Goal: Transaction & Acquisition: Purchase product/service

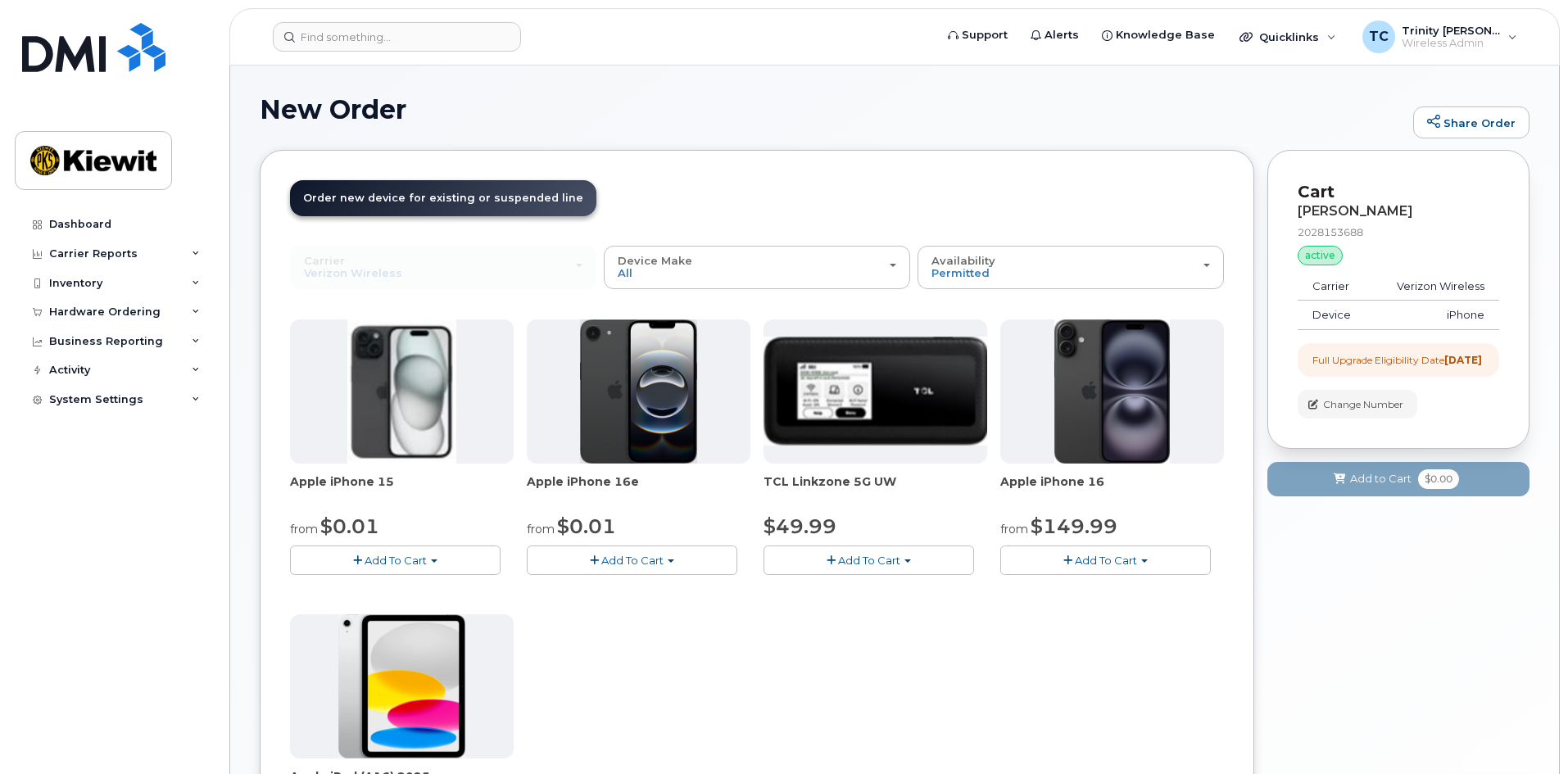
scroll to position [82, 0]
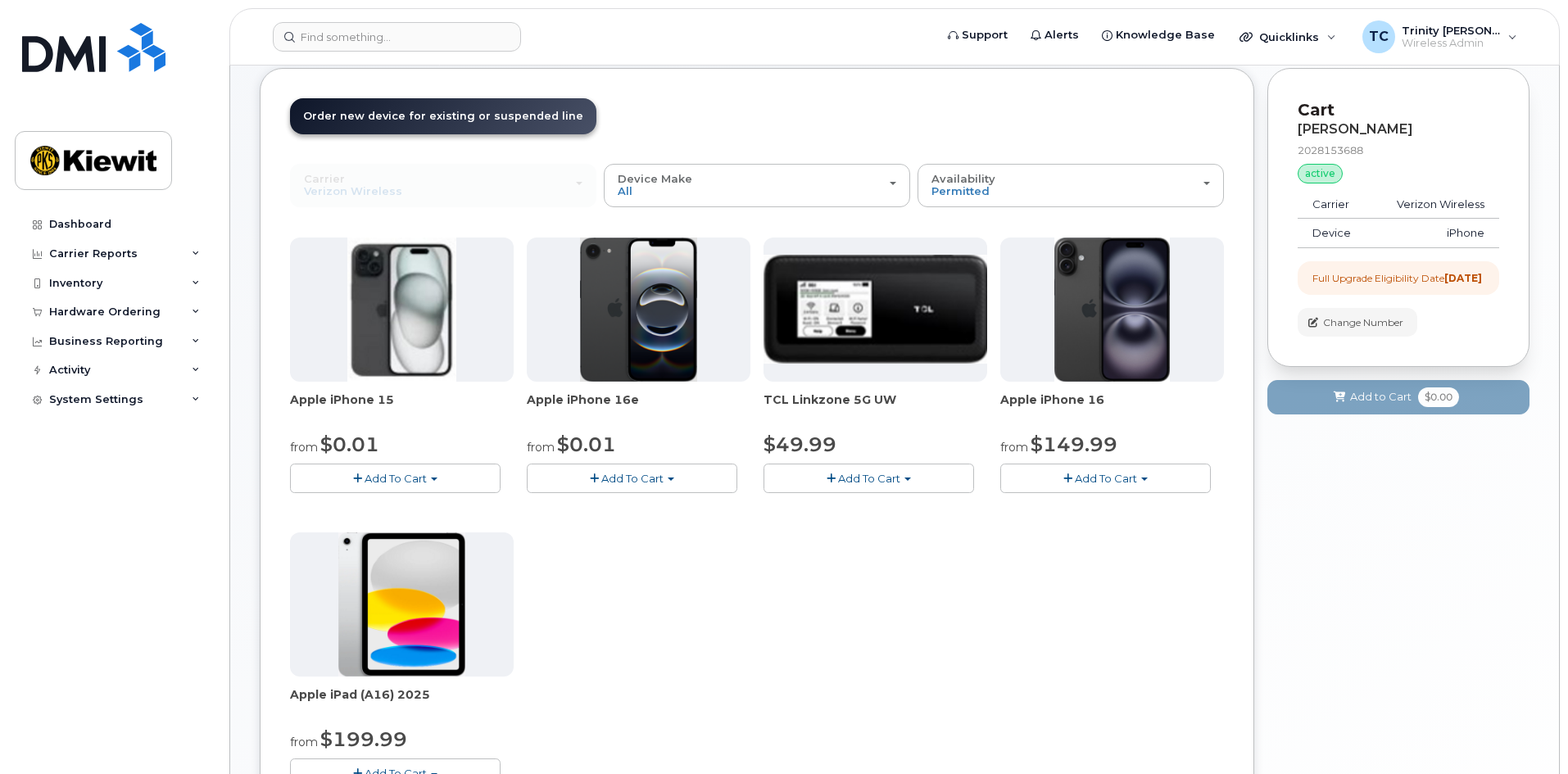
click at [422, 481] on span "Add To Cart" at bounding box center [395, 478] width 62 height 13
click at [1083, 481] on span "Add To Cart" at bounding box center [1106, 478] width 62 height 13
click at [599, 458] on div "Apple iPhone 16e from $0.01 Add To Cart $0.01 - 2 Year Upgrade (128GB) $599.99 …" at bounding box center [638, 365] width 223 height 255
click at [601, 472] on span "Add To Cart" at bounding box center [632, 478] width 62 height 13
click at [395, 485] on button "Add To Cart" at bounding box center [395, 479] width 211 height 29
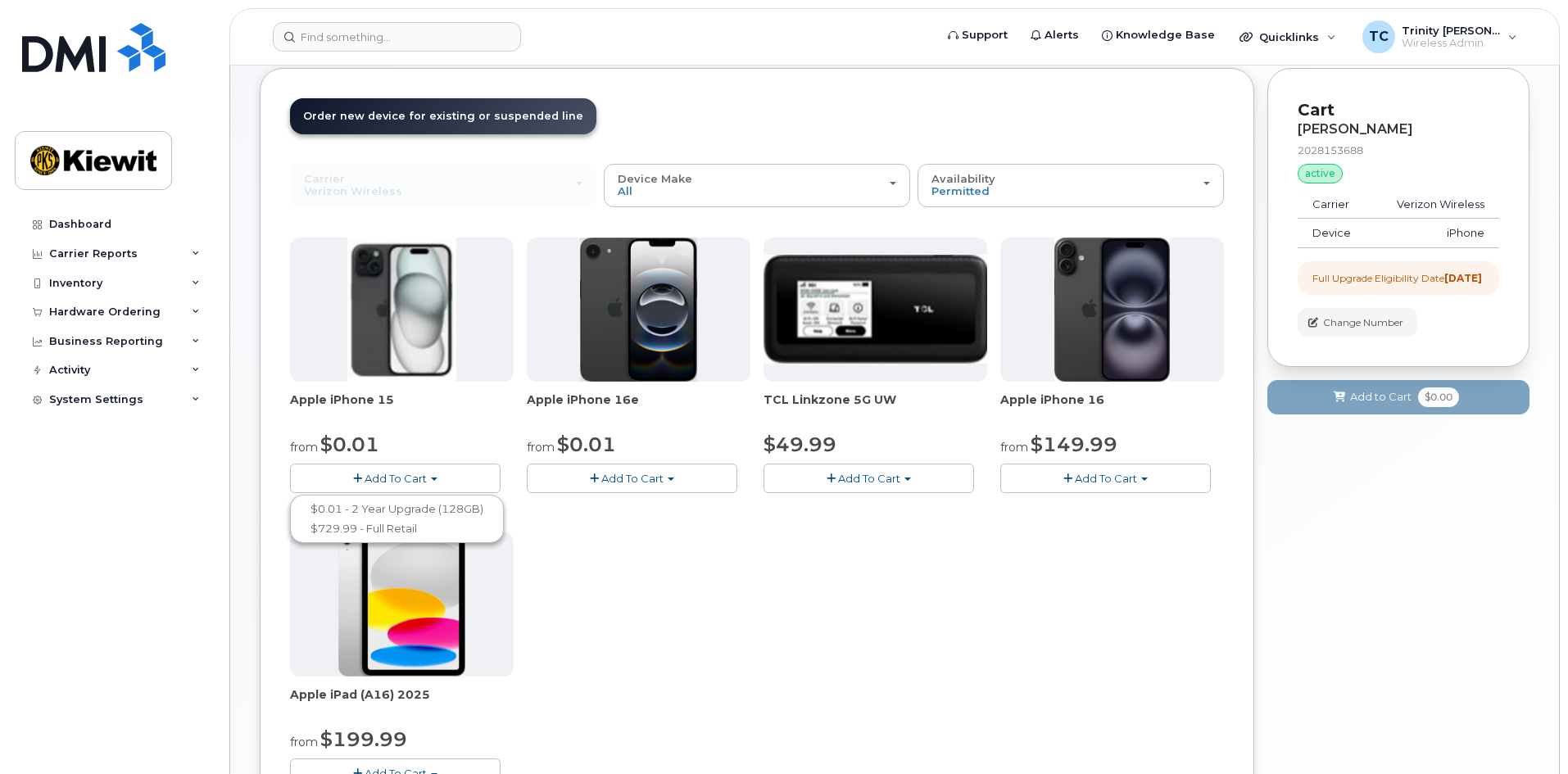
click at [1139, 480] on button "Add To Cart" at bounding box center [1105, 479] width 211 height 29
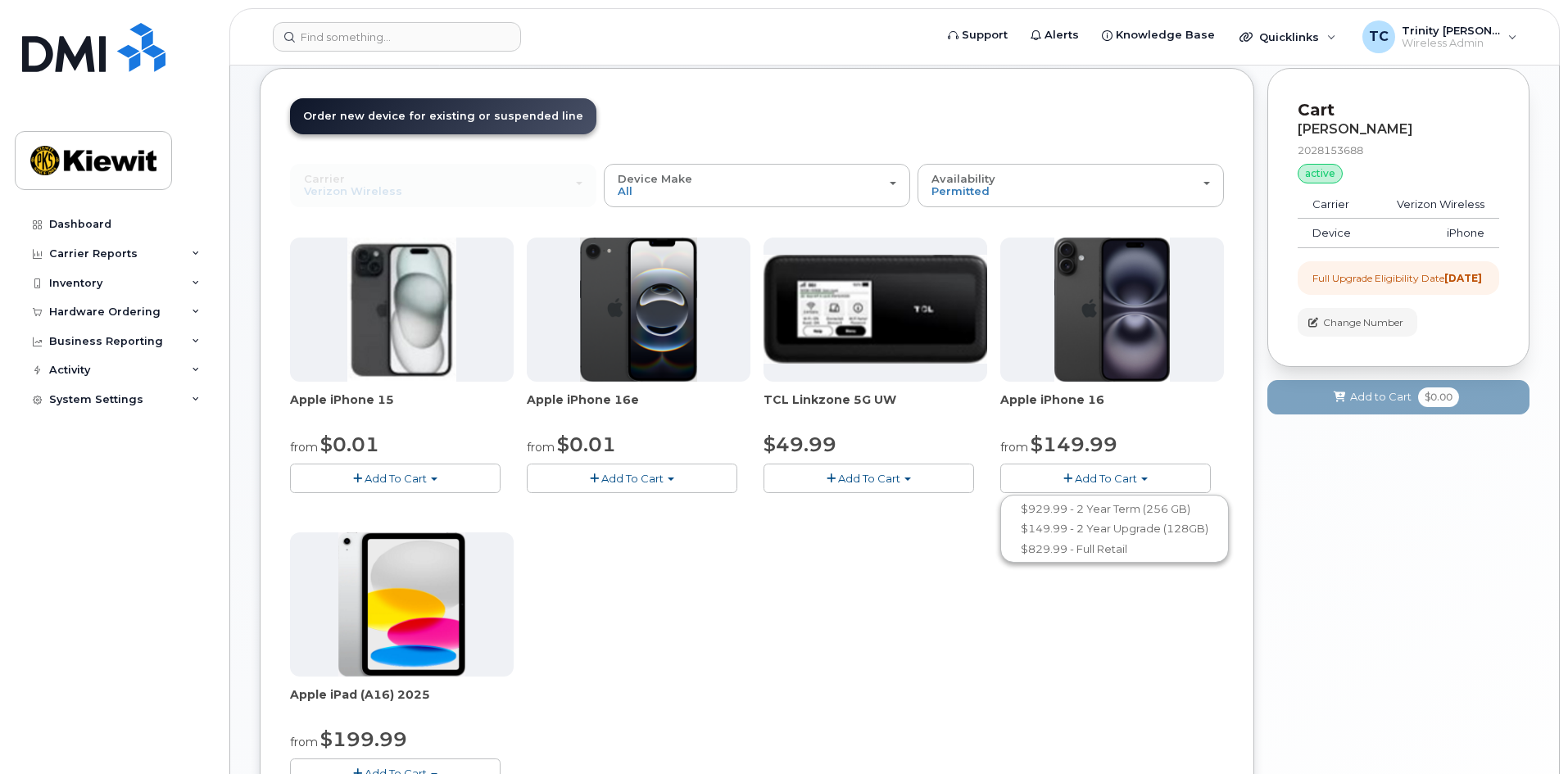
click at [1343, 280] on div "Full Upgrade Eligibility Date 2026-05-25" at bounding box center [1397, 278] width 170 height 14
click at [448, 486] on button "Add To Cart" at bounding box center [395, 479] width 211 height 29
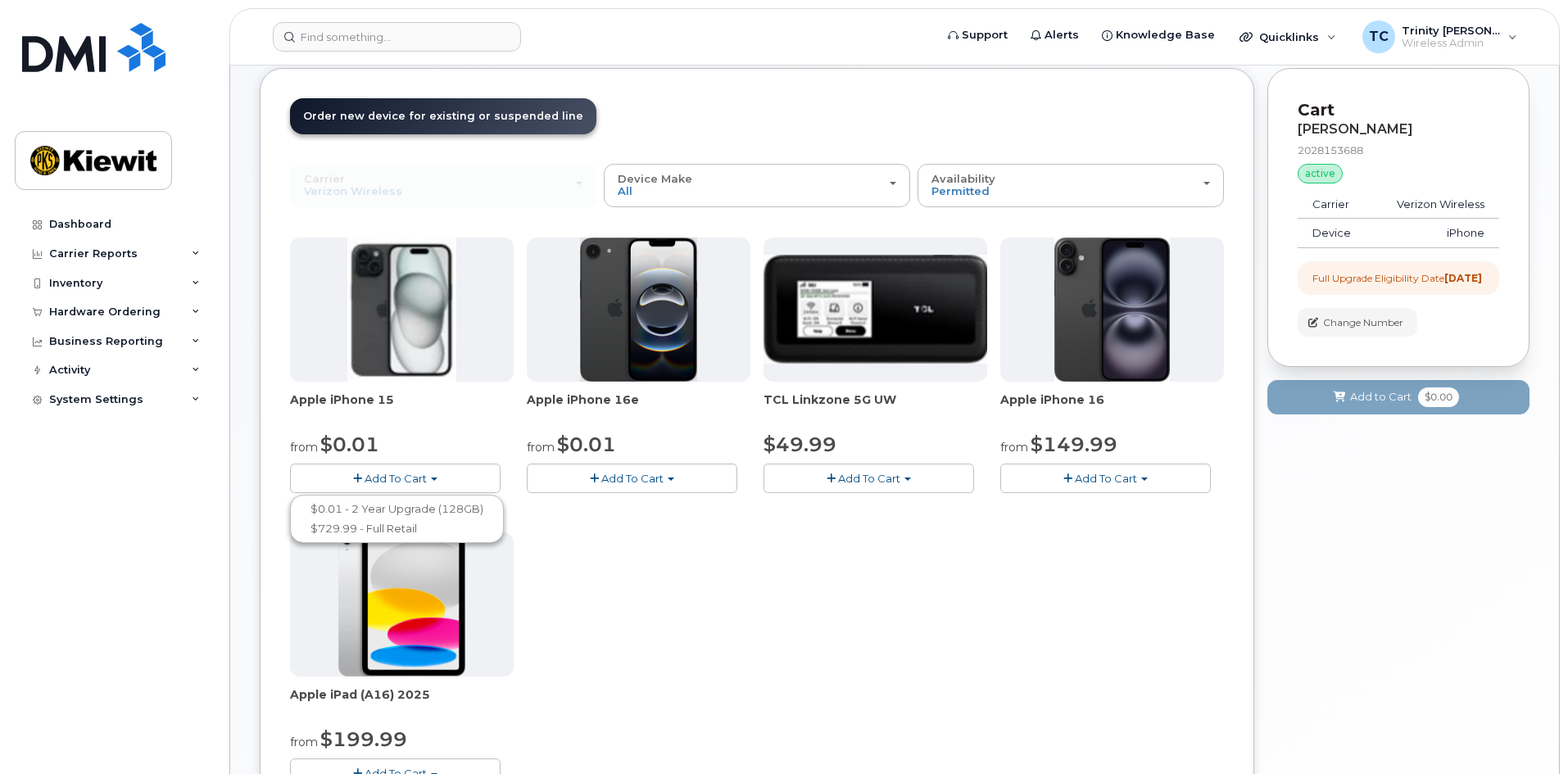
click at [1115, 479] on span "Add To Cart" at bounding box center [1106, 478] width 62 height 13
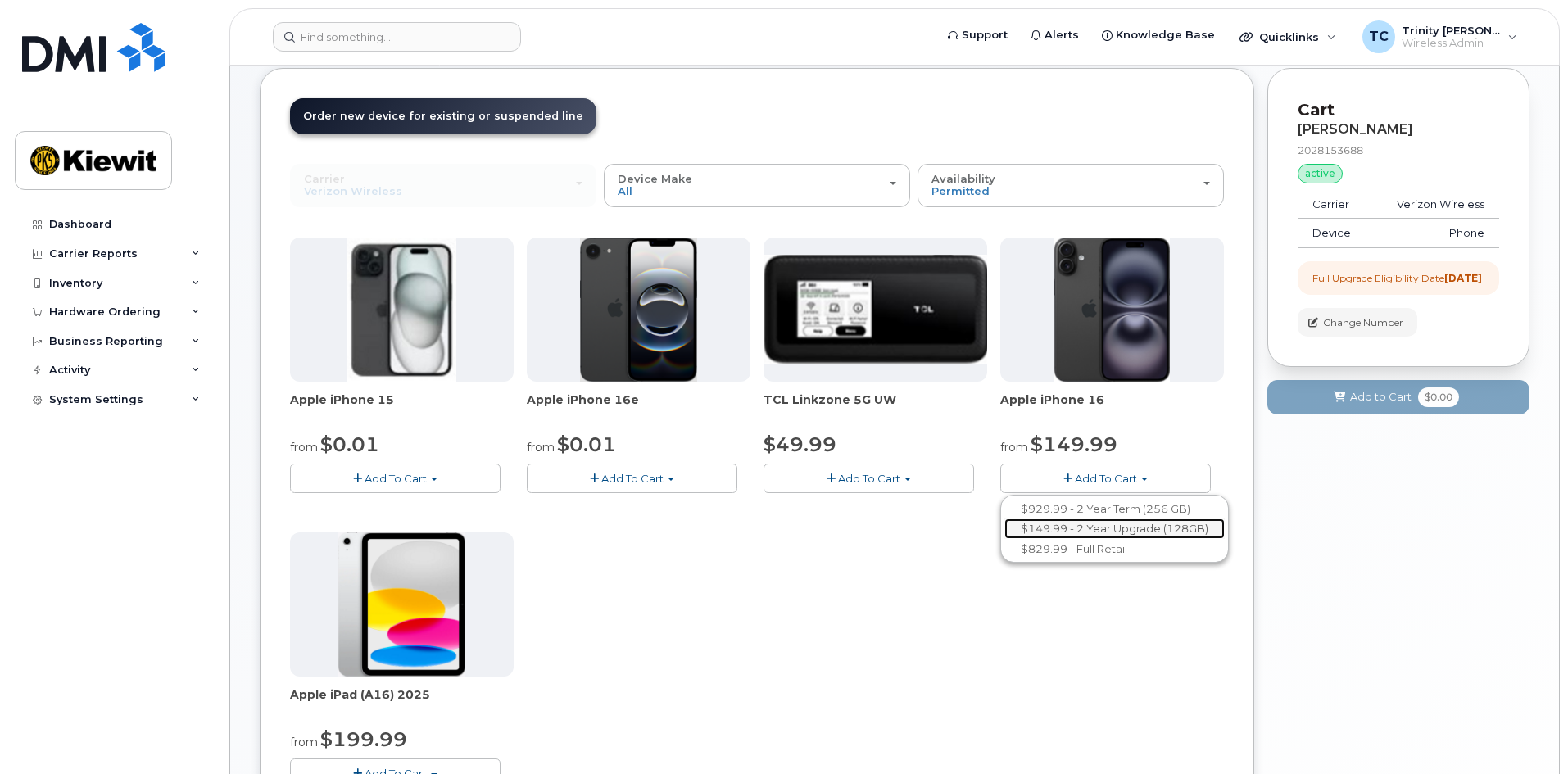
click at [1094, 528] on link "$149.99 - 2 Year Upgrade (128GB)" at bounding box center [1114, 528] width 220 height 20
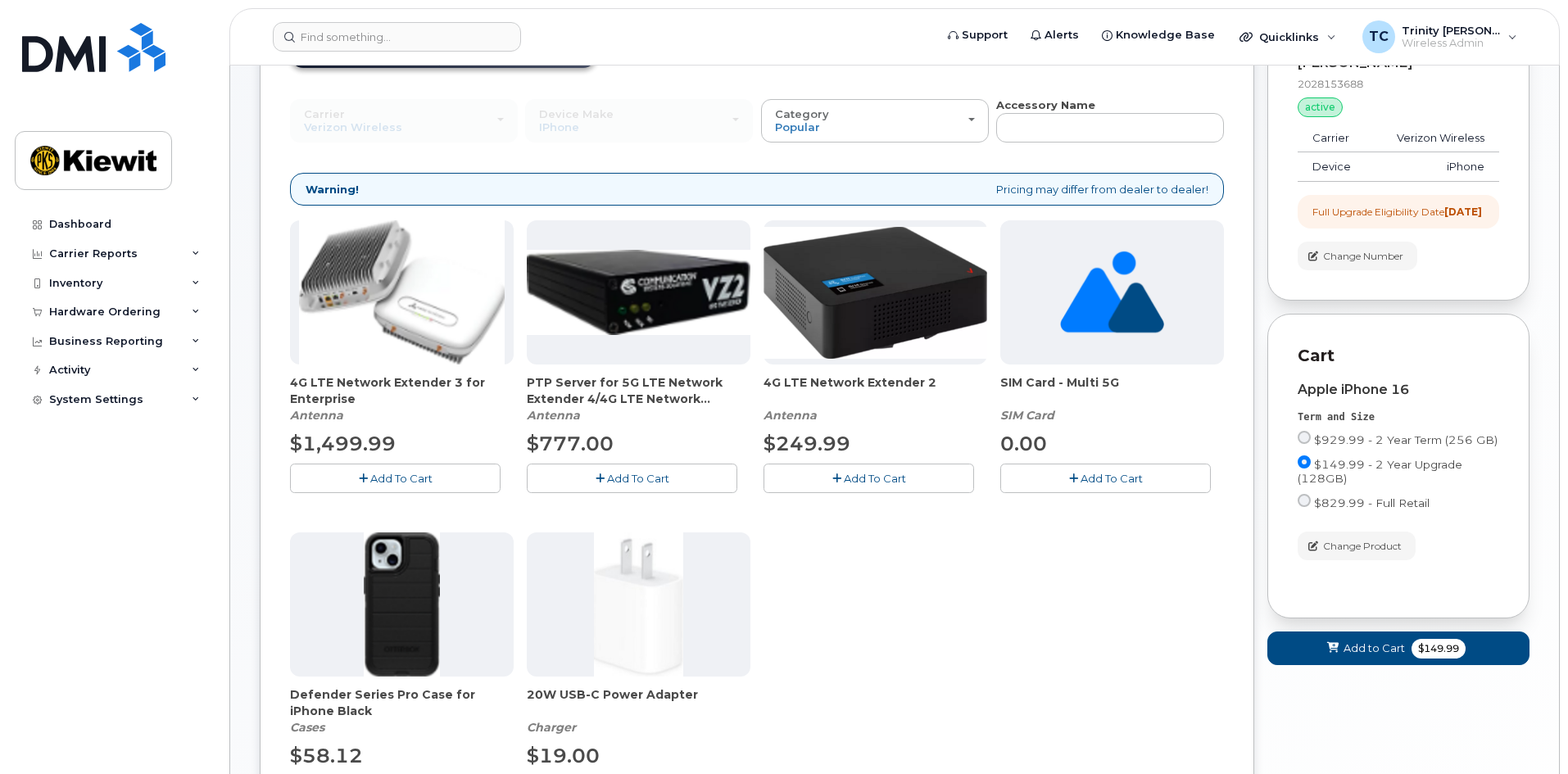
scroll to position [246, 0]
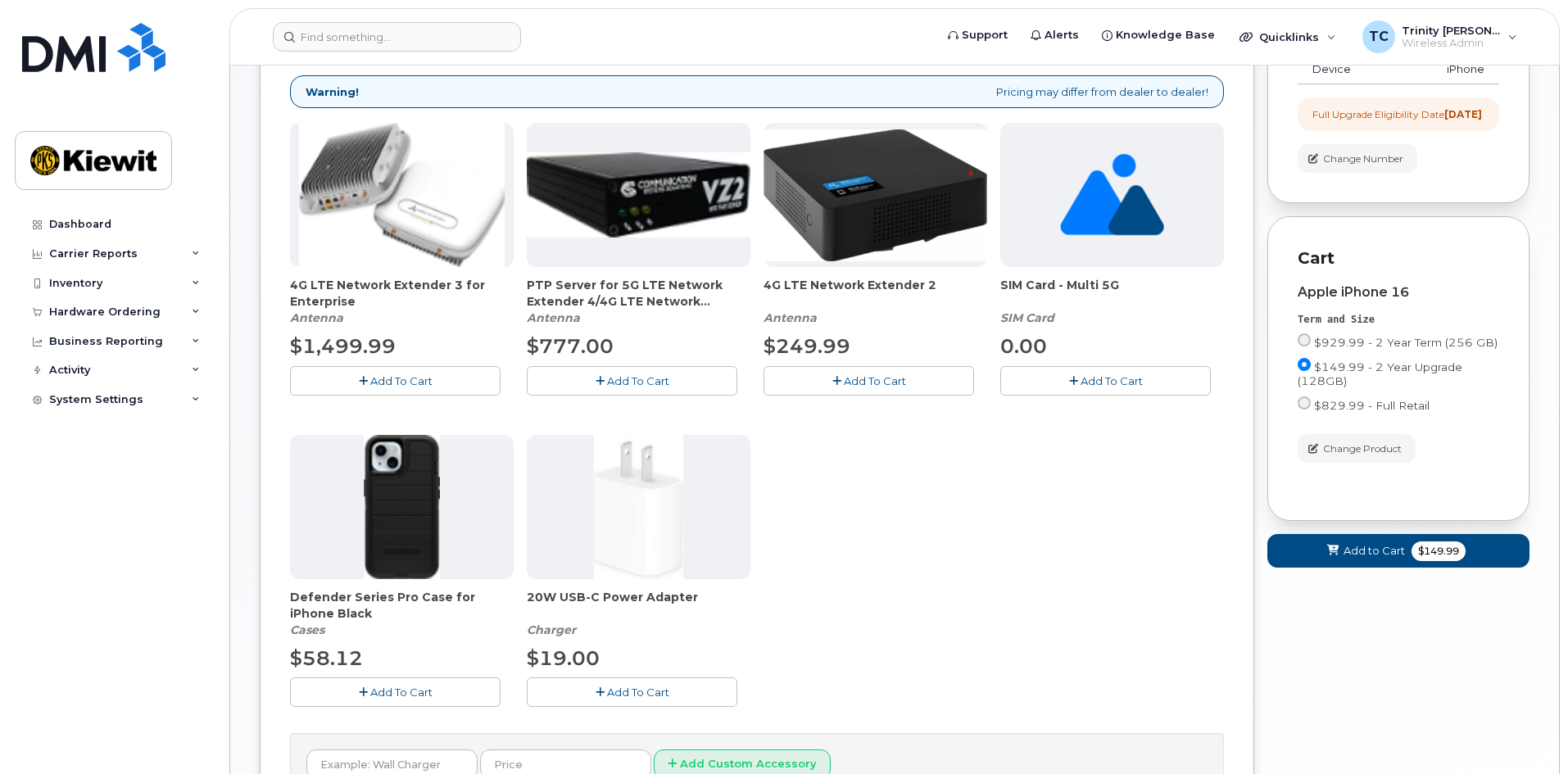
click at [381, 692] on span "Add To Cart" at bounding box center [401, 691] width 62 height 13
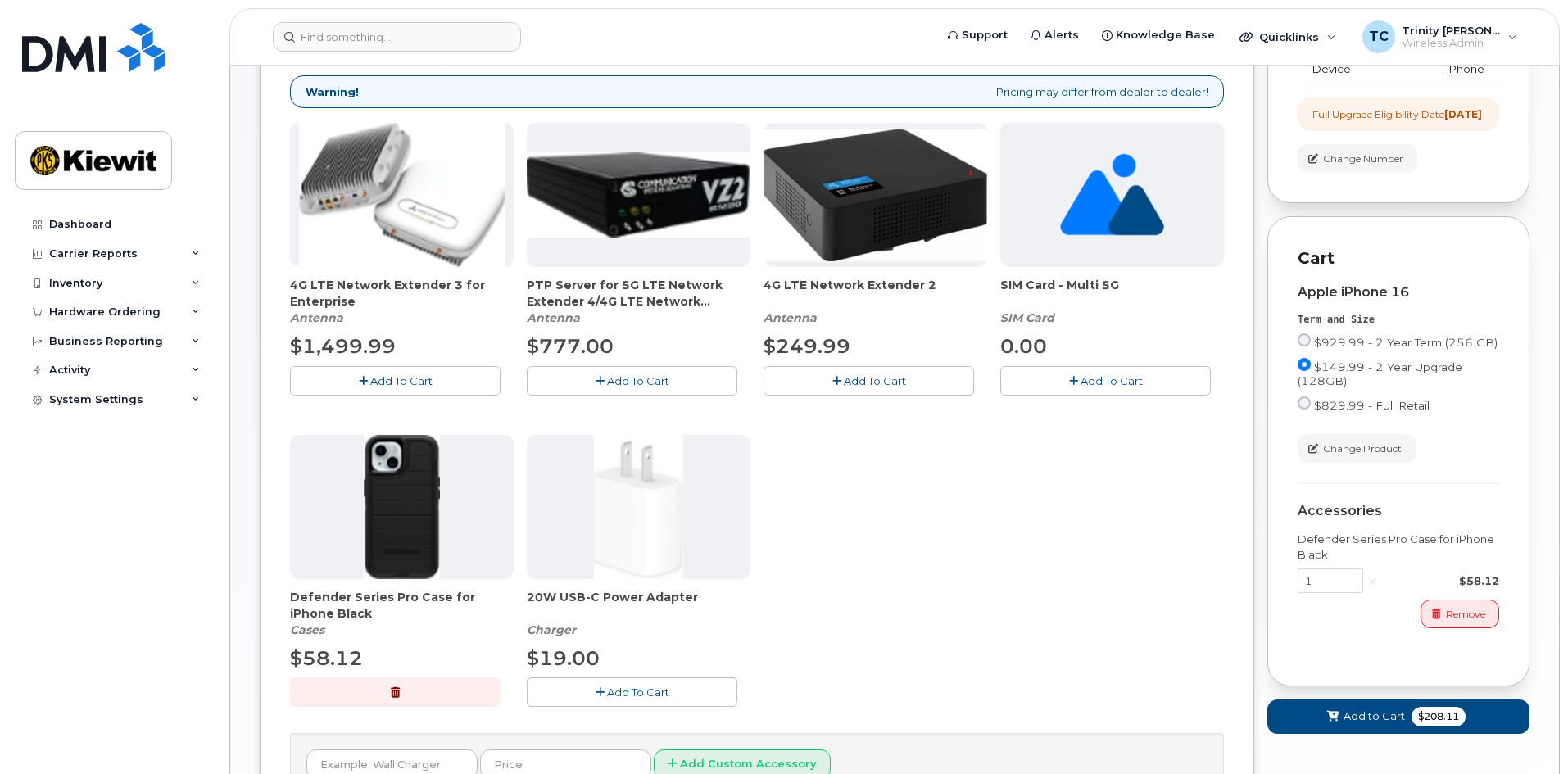
click at [613, 694] on span "Add To Cart" at bounding box center [638, 691] width 62 height 13
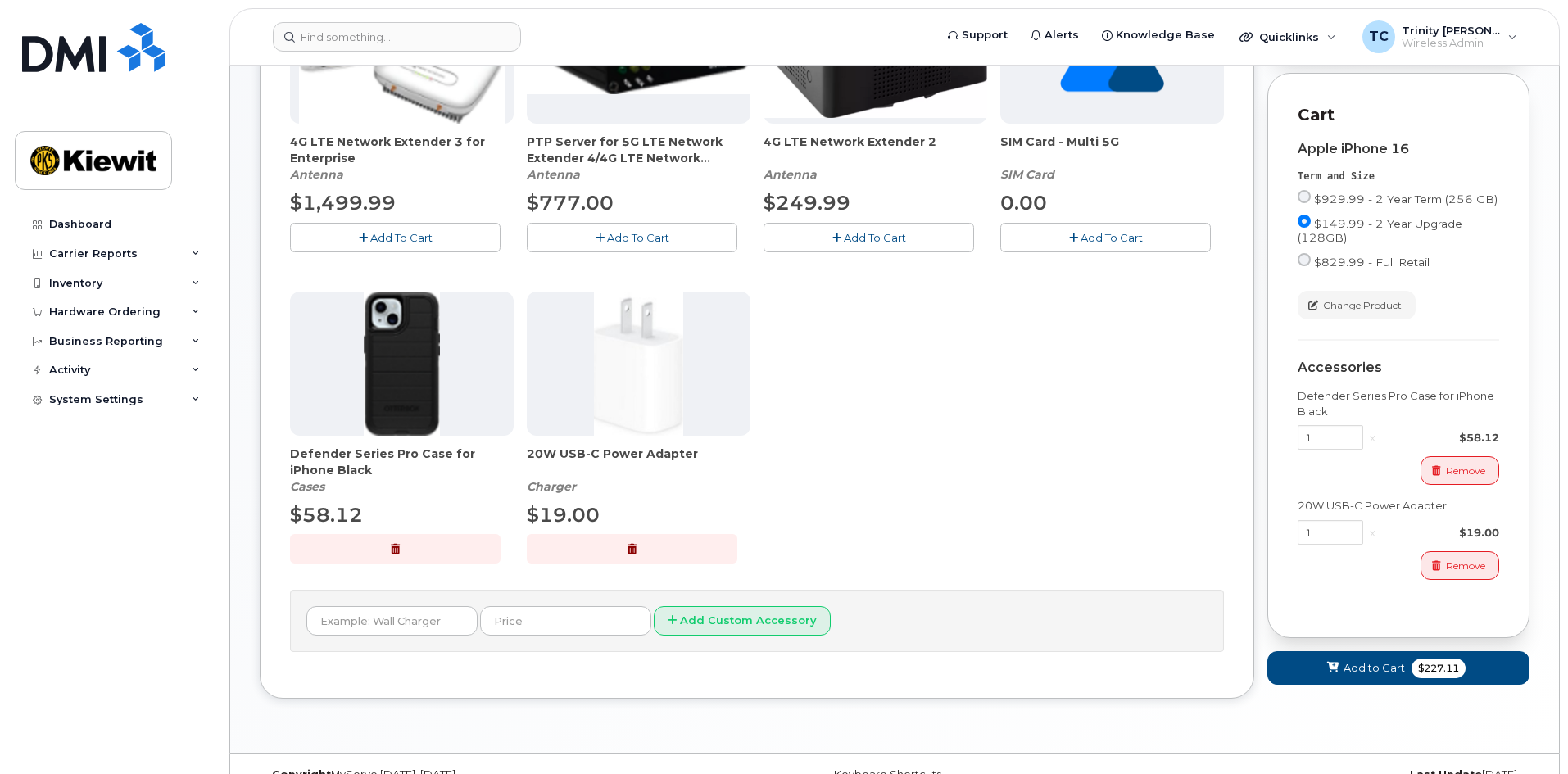
scroll to position [424, 0]
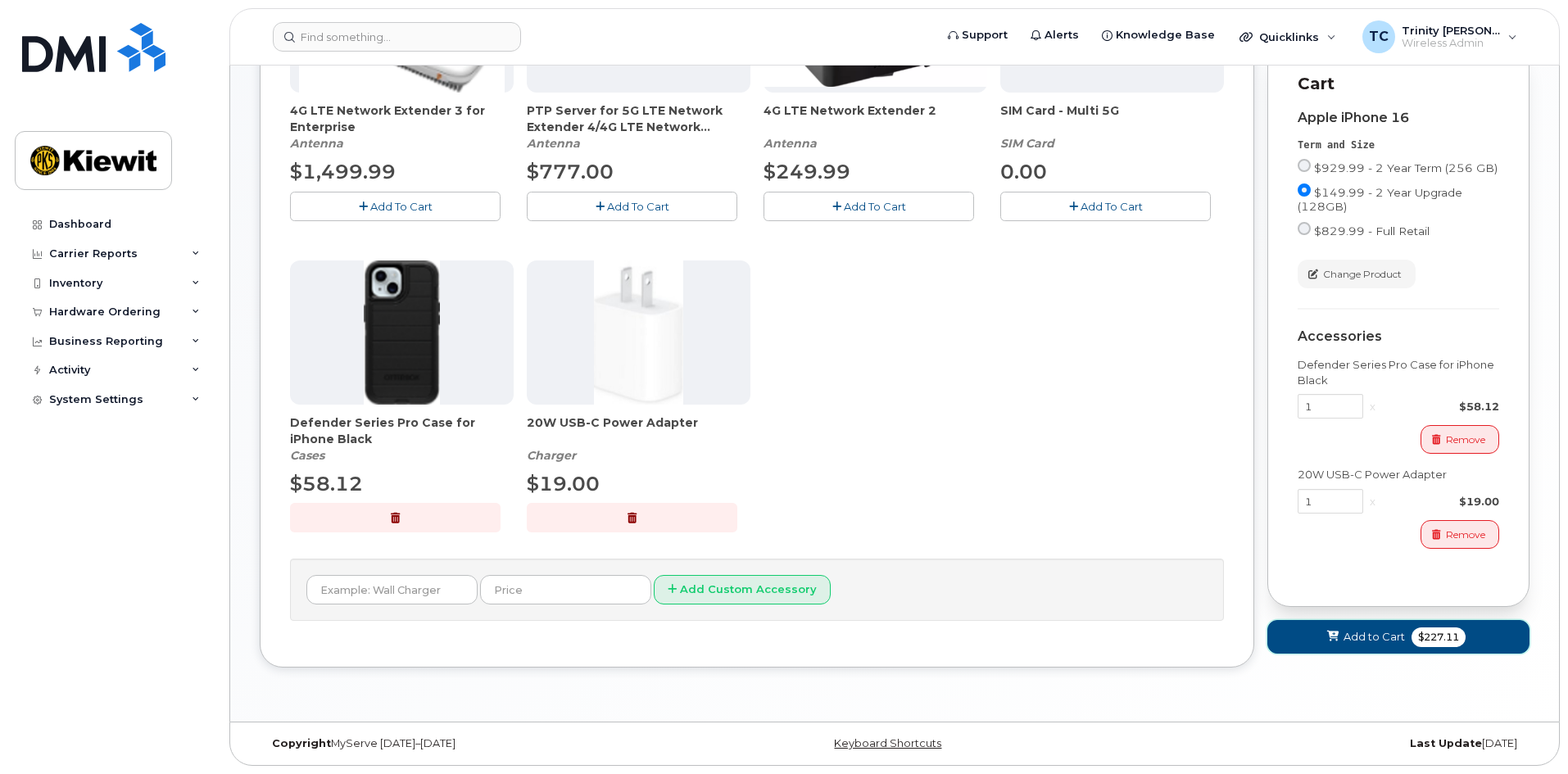
click at [1319, 640] on button "Add to Cart $227.11" at bounding box center [1398, 637] width 262 height 34
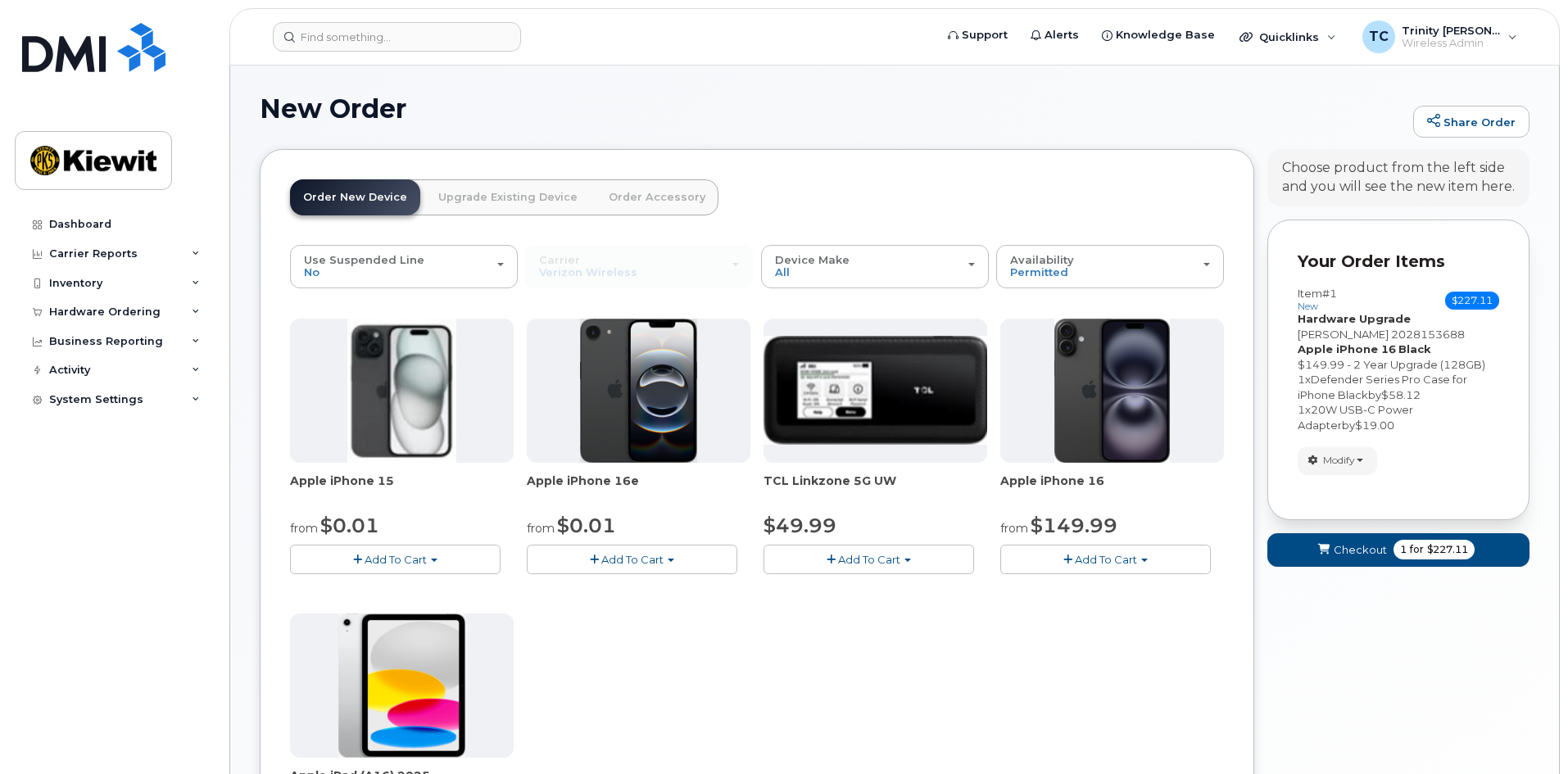
scroll to position [0, 0]
click at [1330, 555] on span "submit" at bounding box center [1323, 551] width 16 height 16
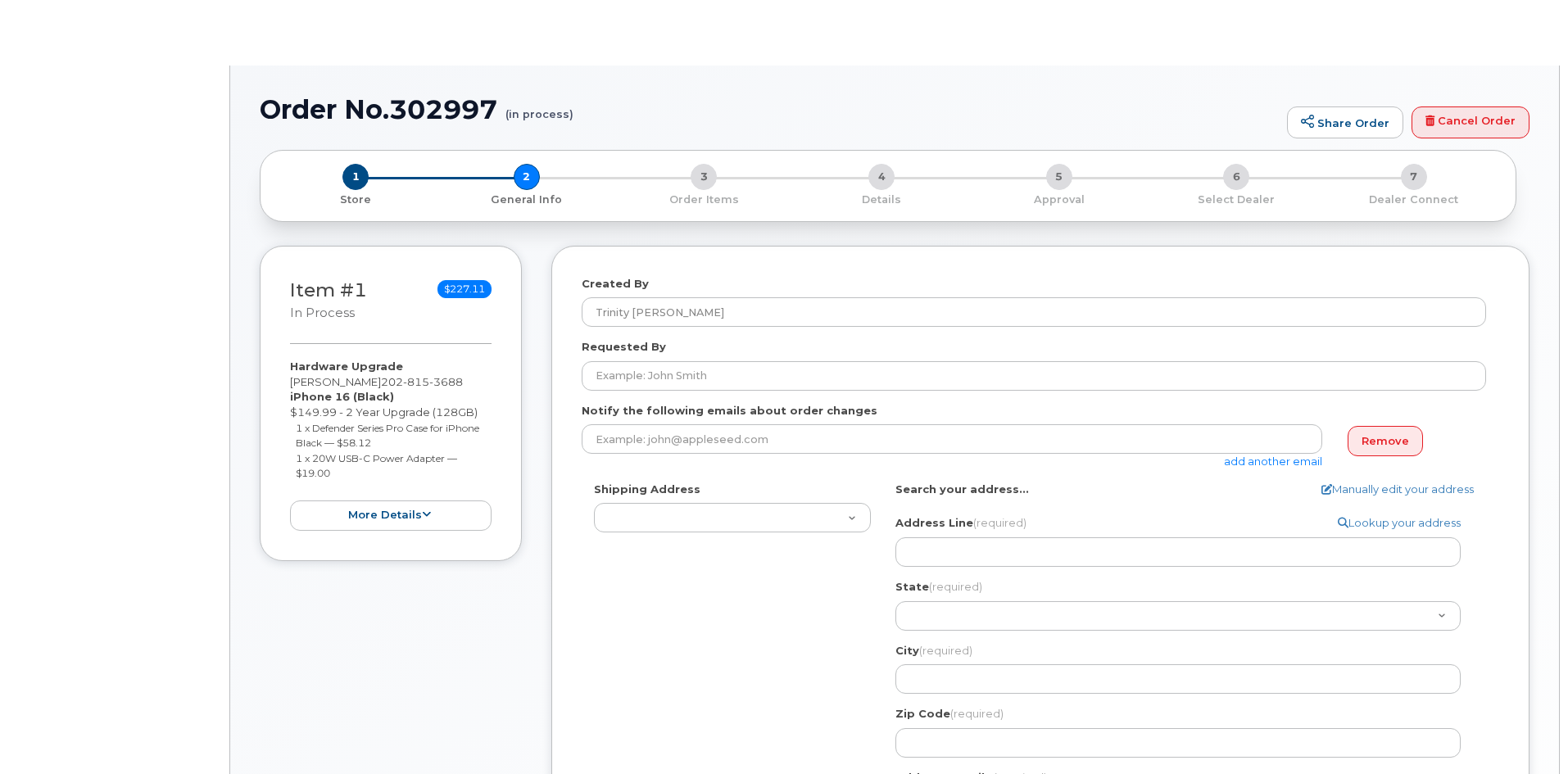
select select
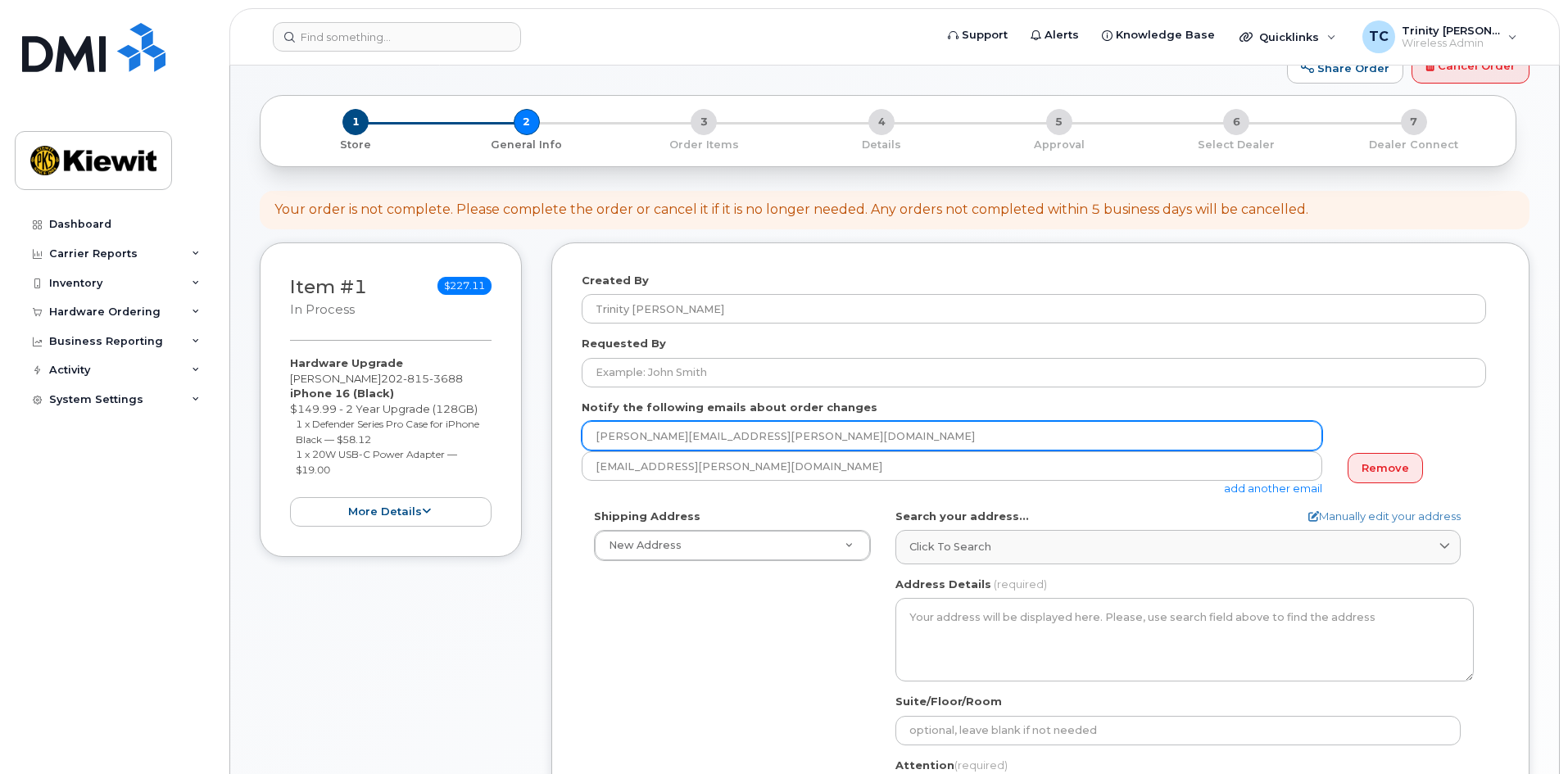
scroll to position [82, 0]
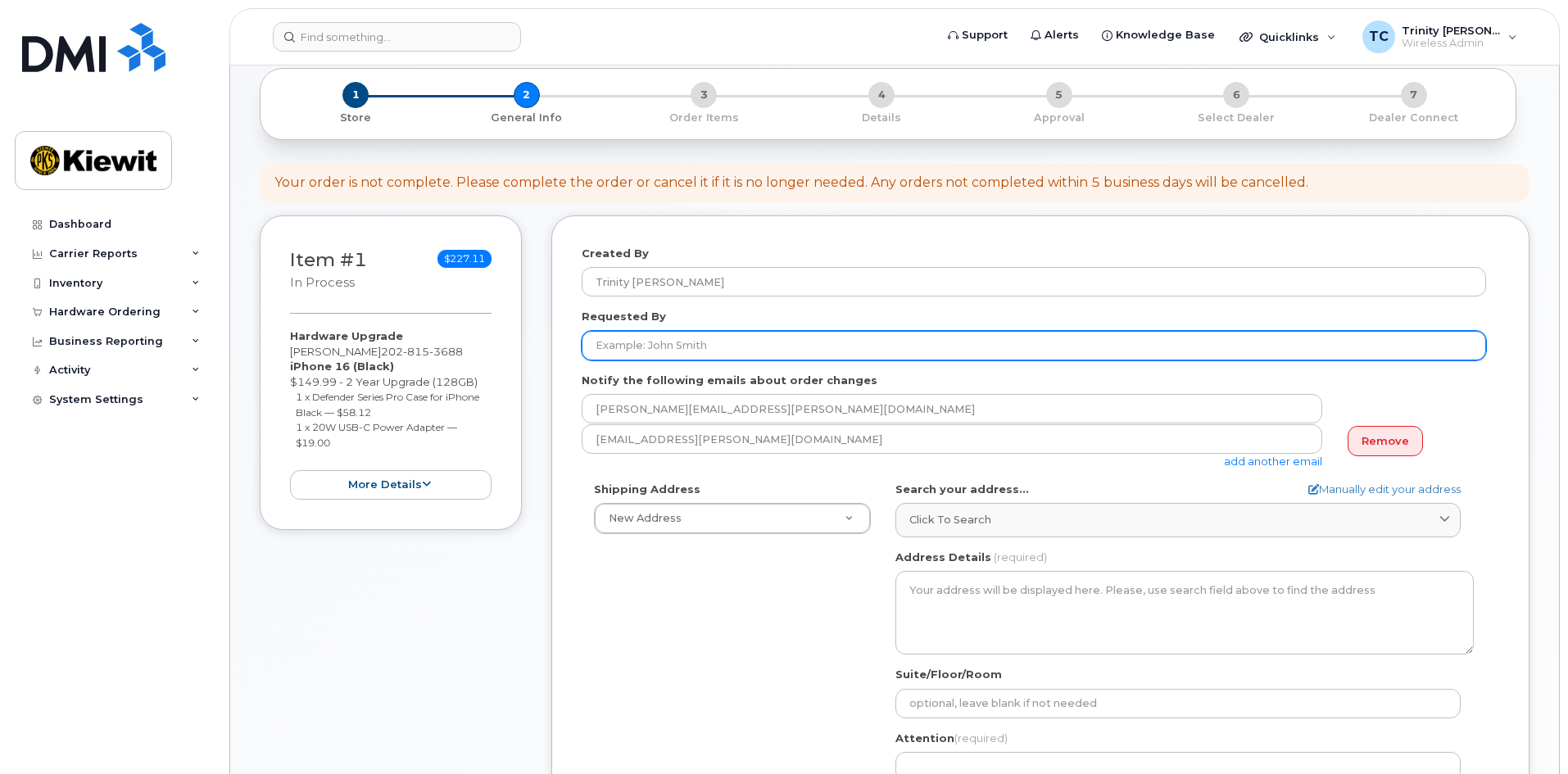
click at [639, 338] on input "Requested By" at bounding box center [1033, 346] width 904 height 29
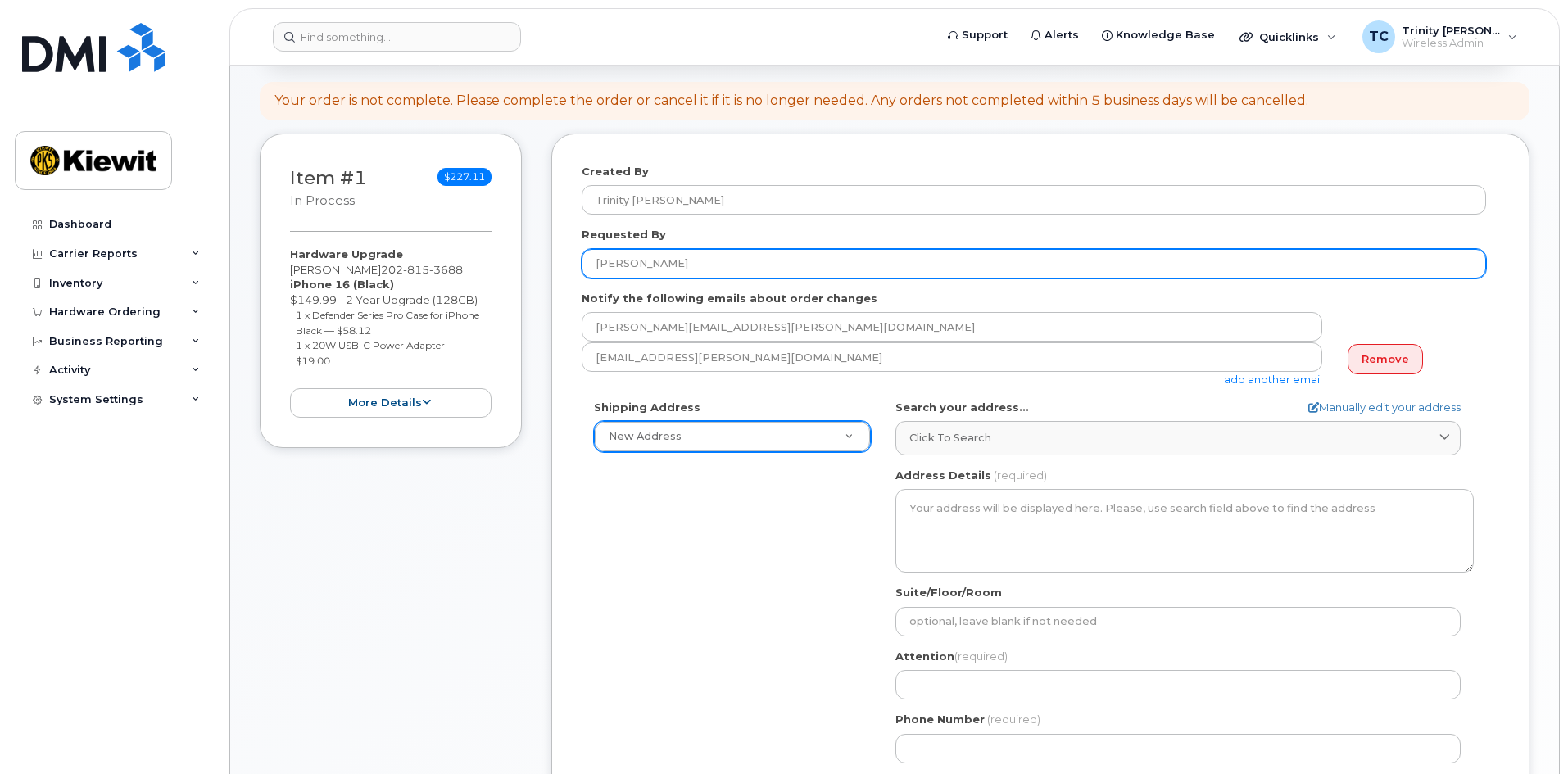
scroll to position [246, 0]
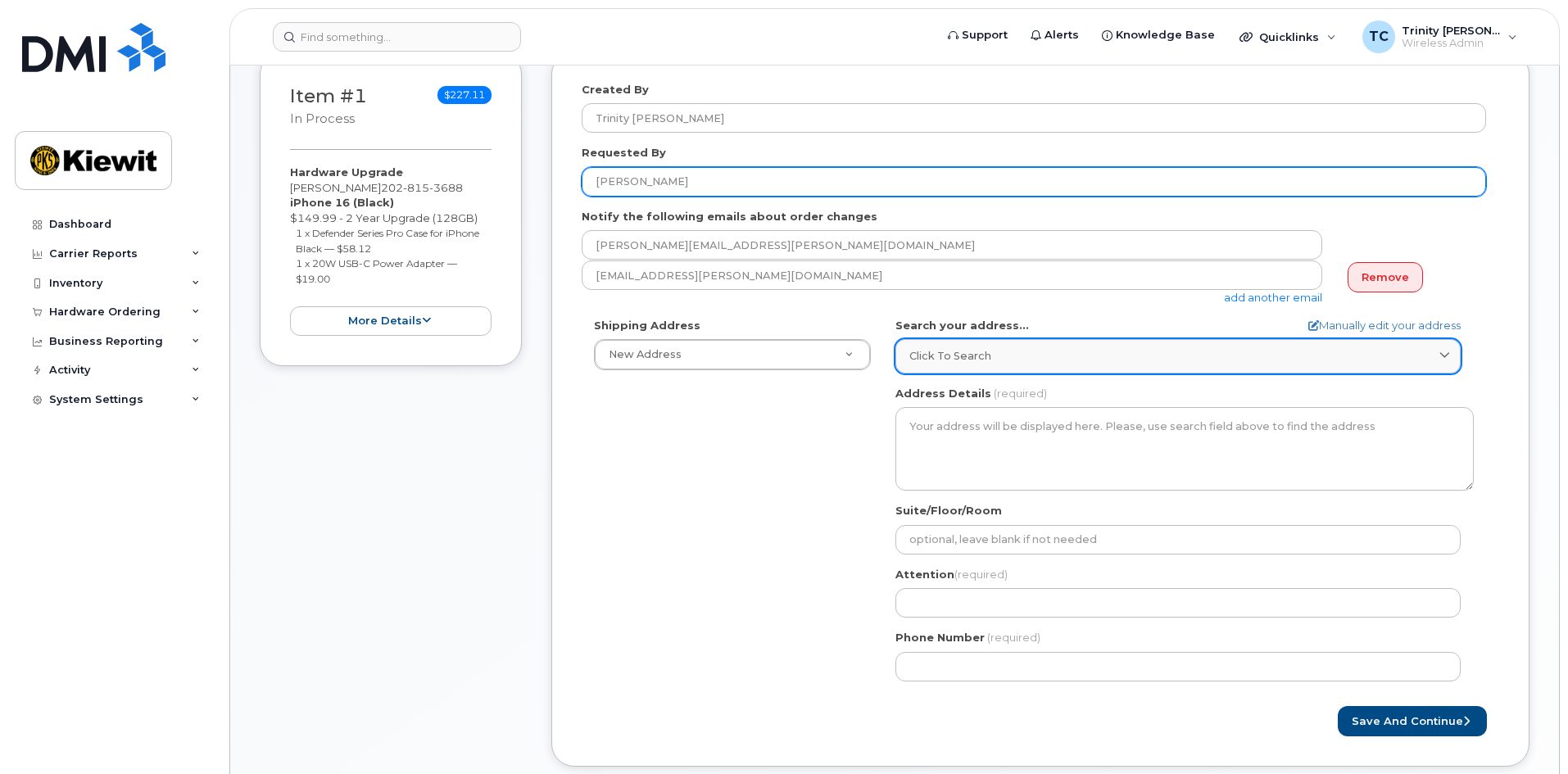
type input "[PERSON_NAME]"
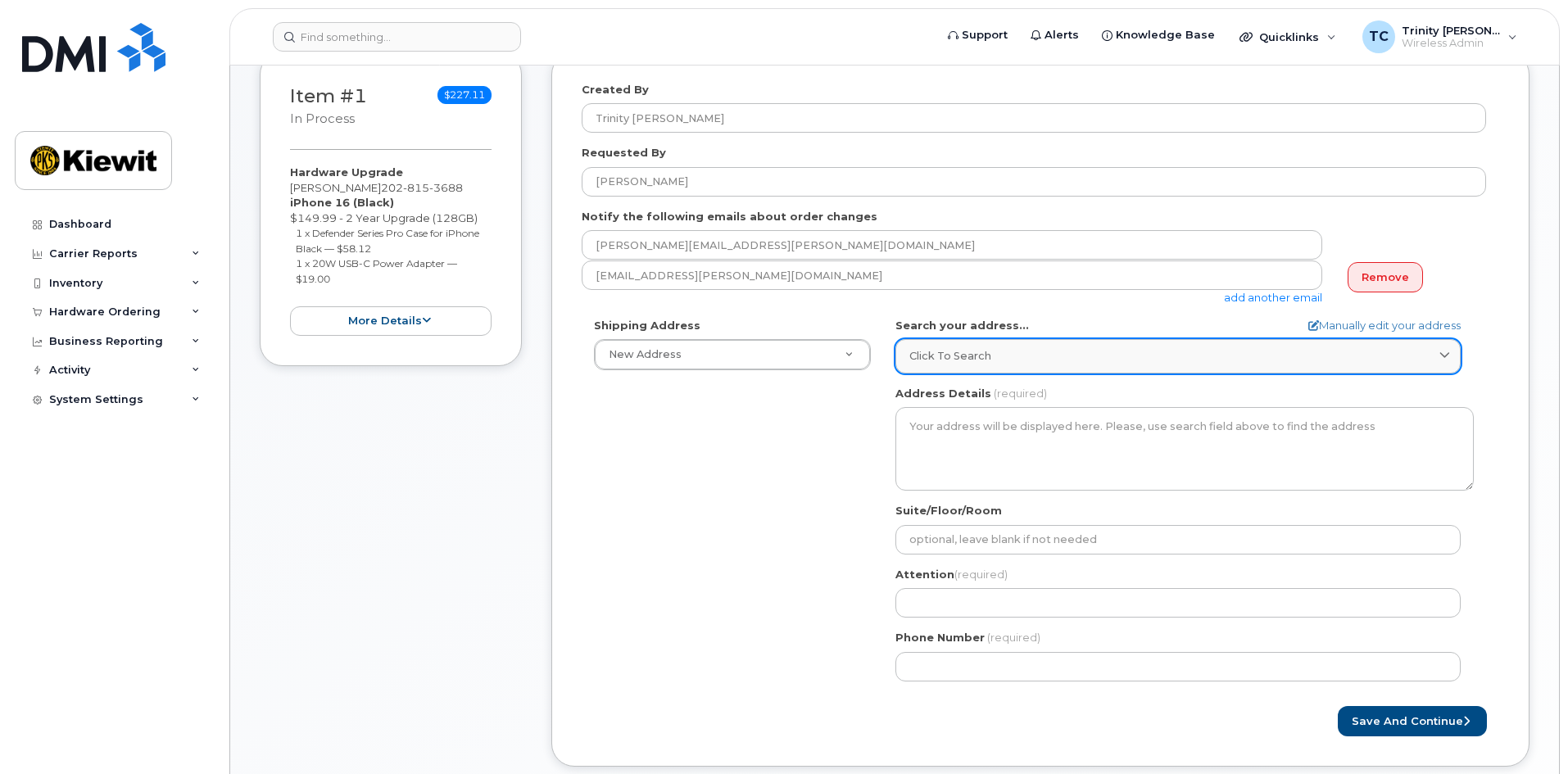
click at [997, 348] on link "Click to search" at bounding box center [1178, 355] width 565 height 34
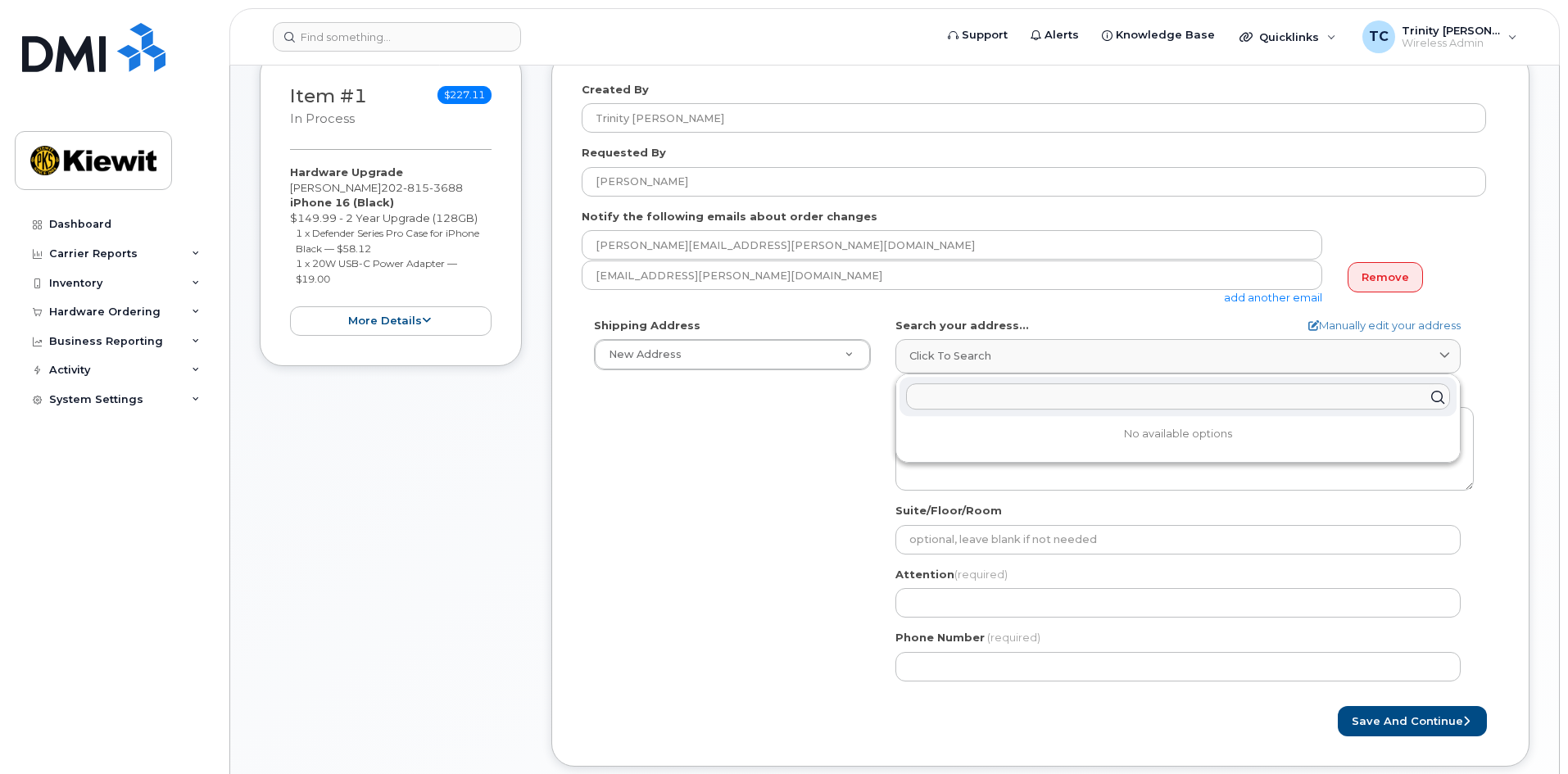
click at [946, 404] on input "text" at bounding box center [1178, 397] width 544 height 26
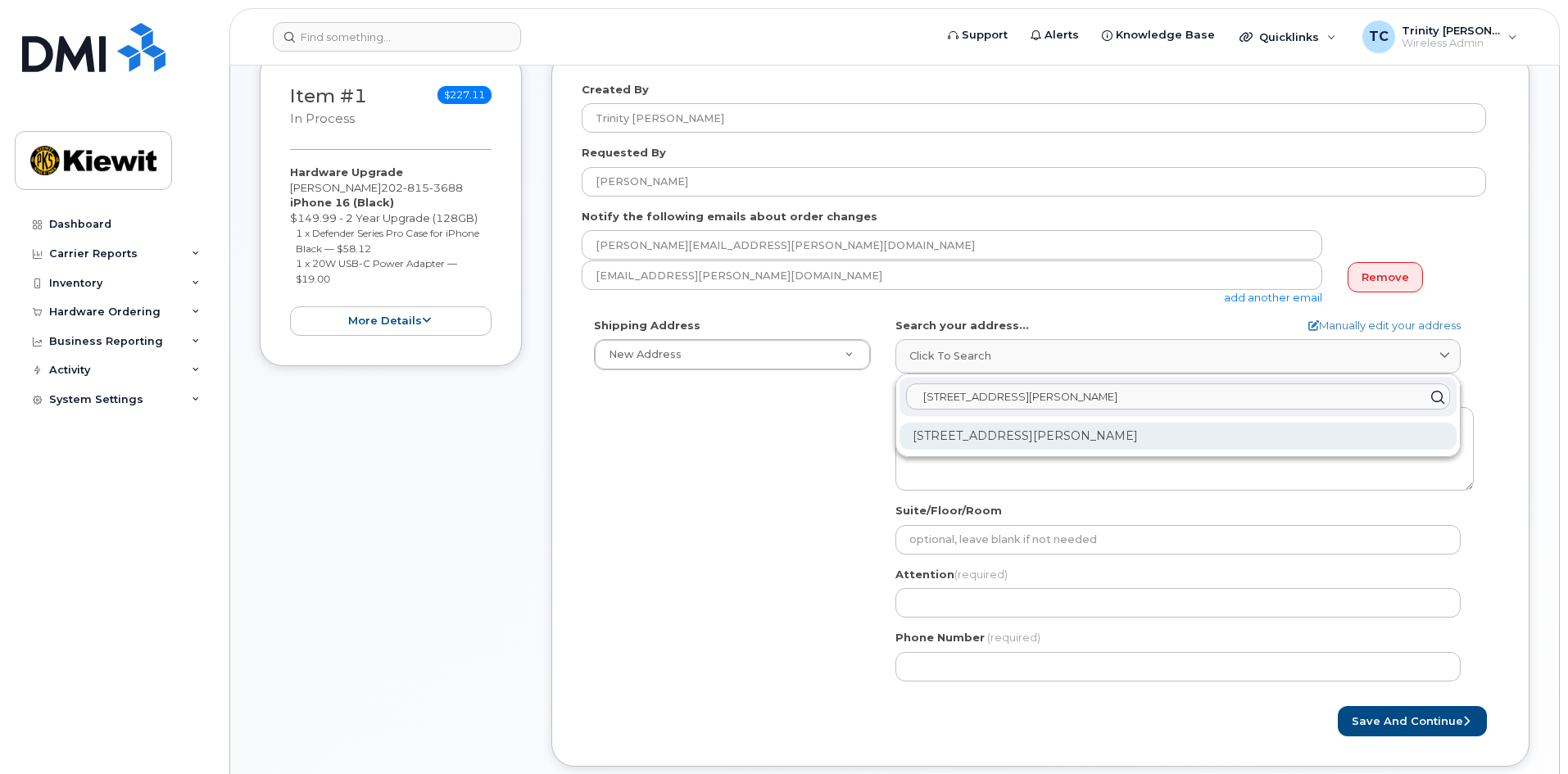
type input "161 Silva St"
click at [959, 436] on div "161 Silva St Hilo HI 96720-4728" at bounding box center [1178, 436] width 557 height 27
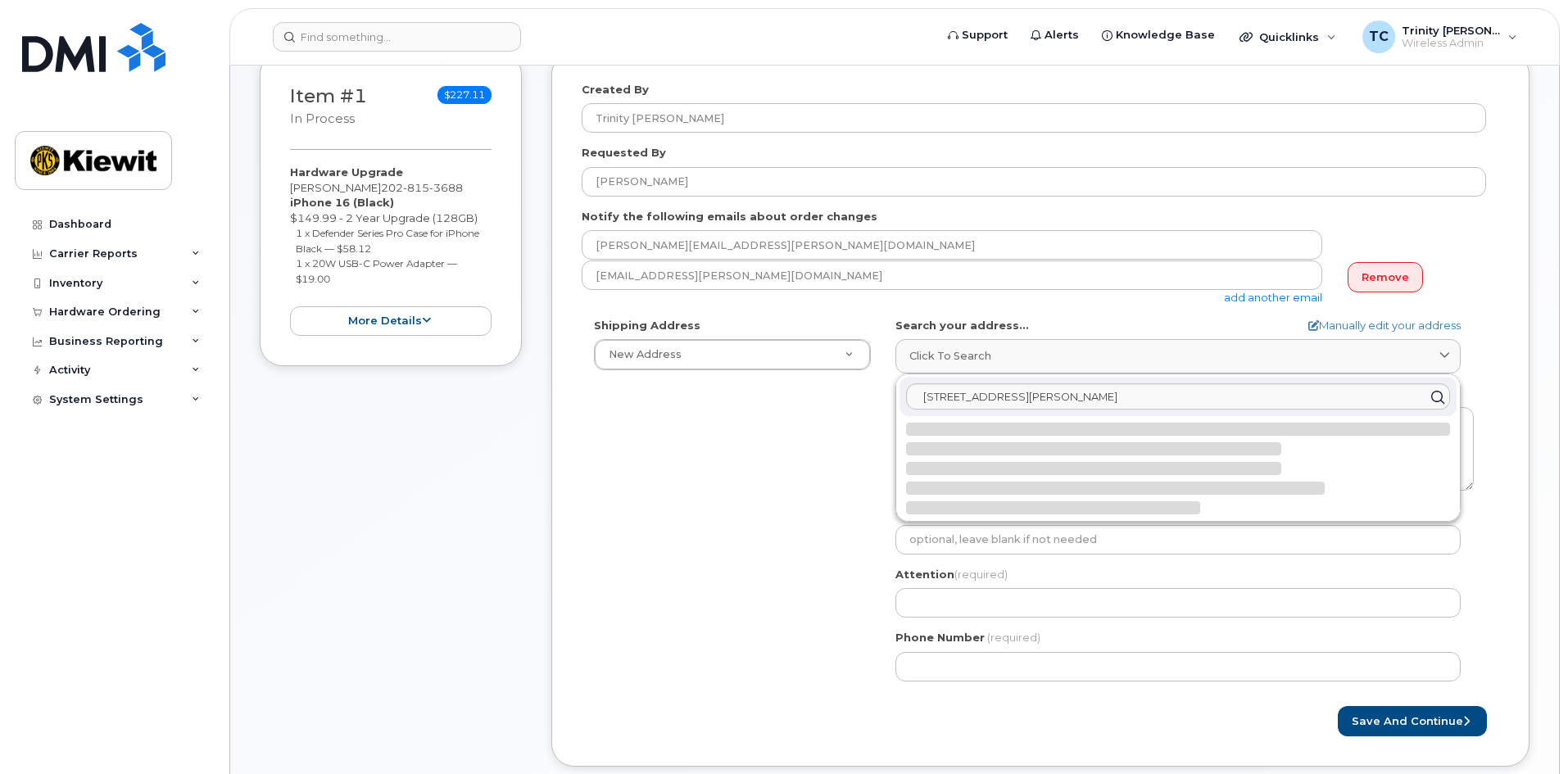
select select
type textarea "161 Silva St HILO HI 96720-4728 UNITED STATES"
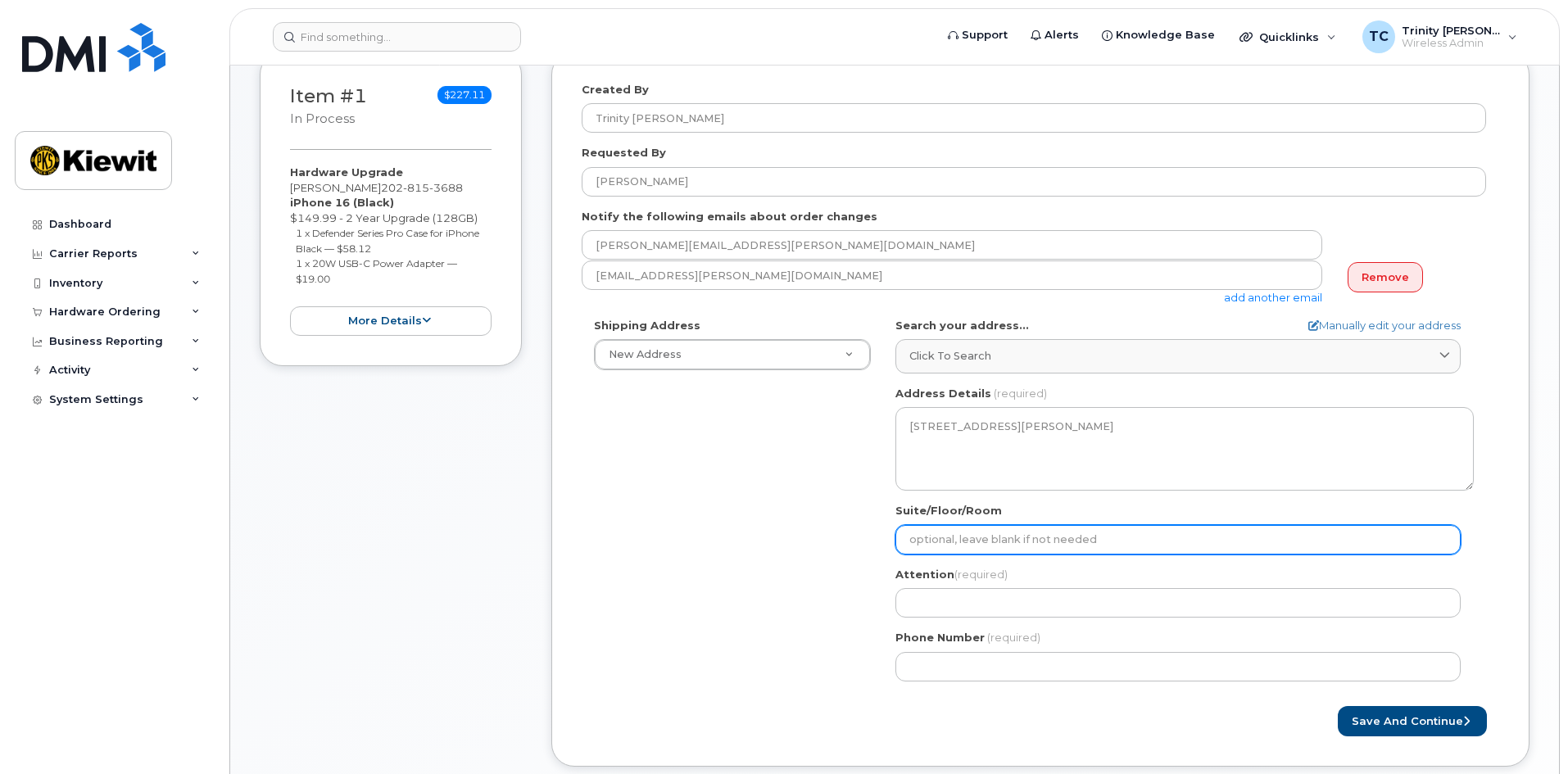
scroll to position [327, 0]
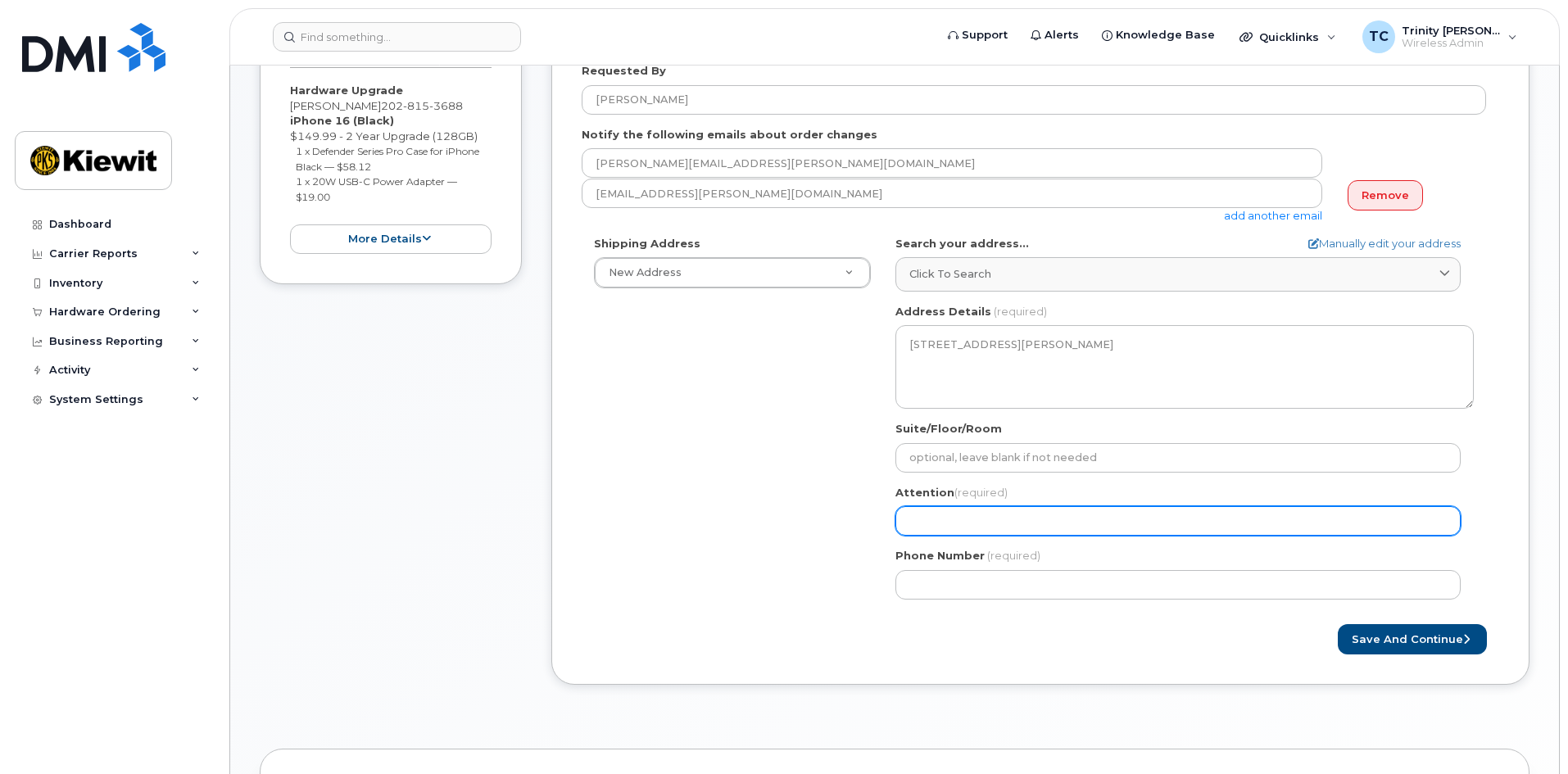
click at [951, 520] on input "Attention (required)" at bounding box center [1178, 521] width 565 height 29
select select
type input "D"
select select
type input "Da"
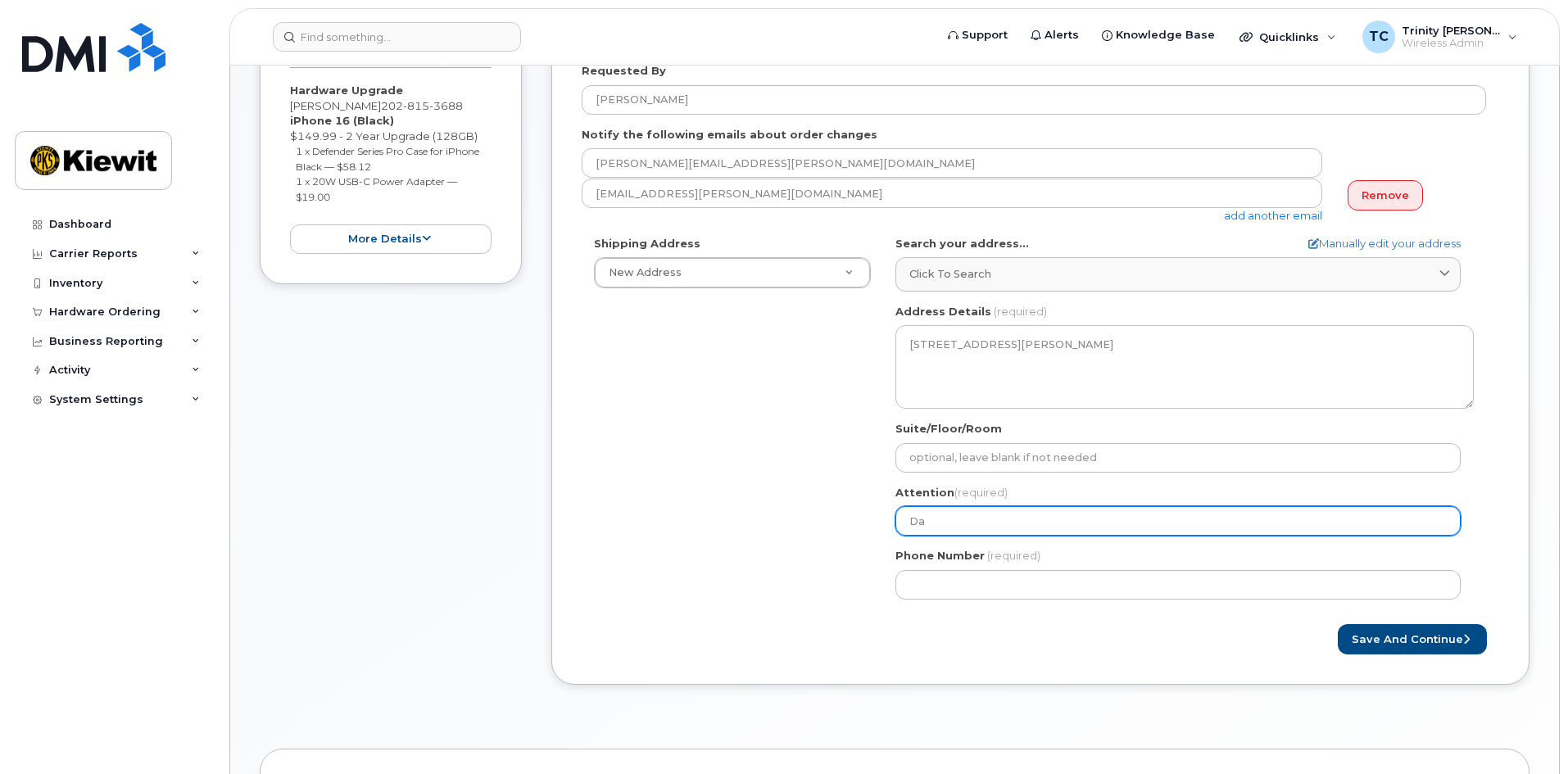
select select
type input "Dar"
select select
type input "Darr"
select select
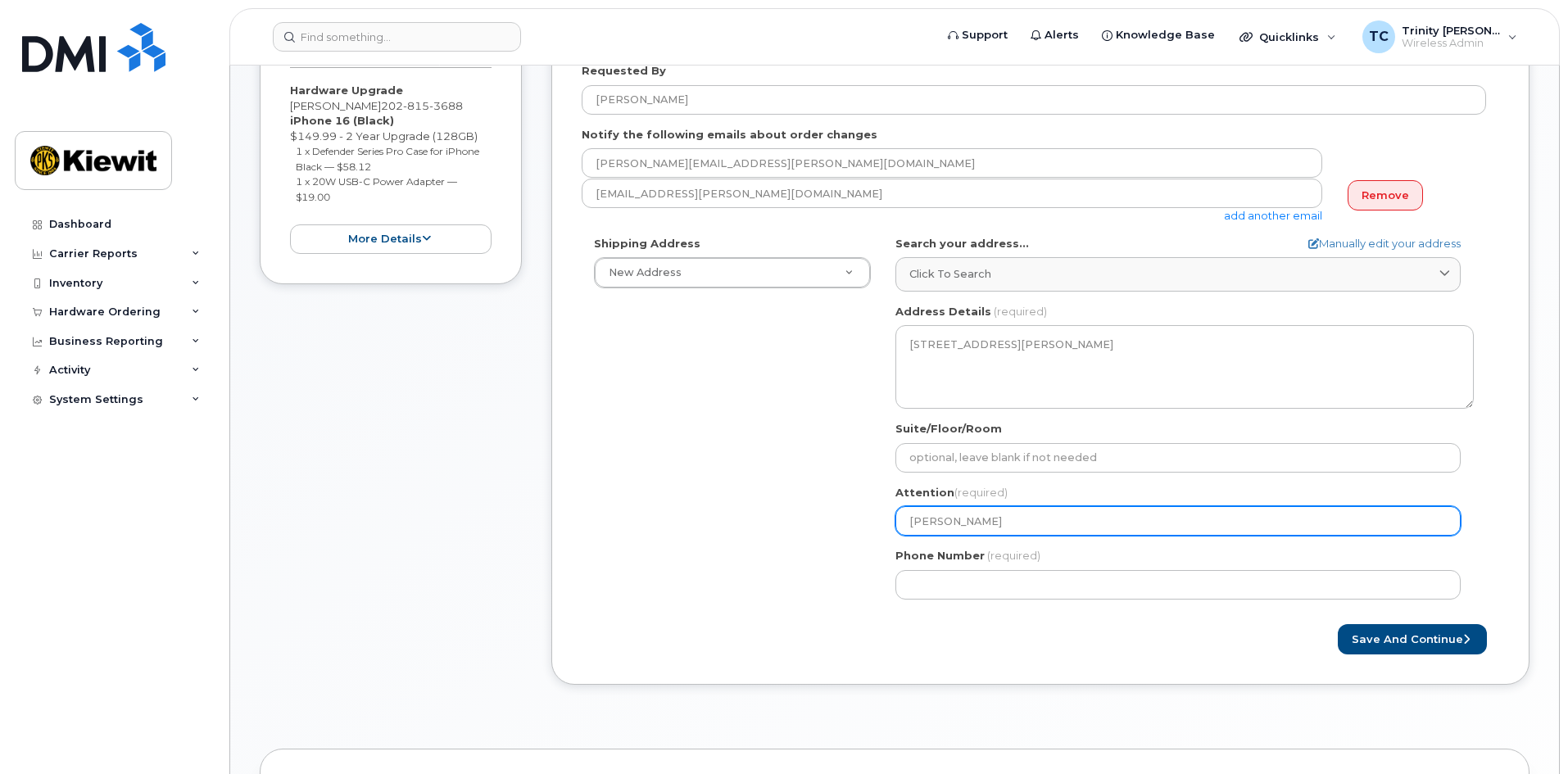
type input "Darri"
select select
type input "Darrin"
select select
type input "Darrin L"
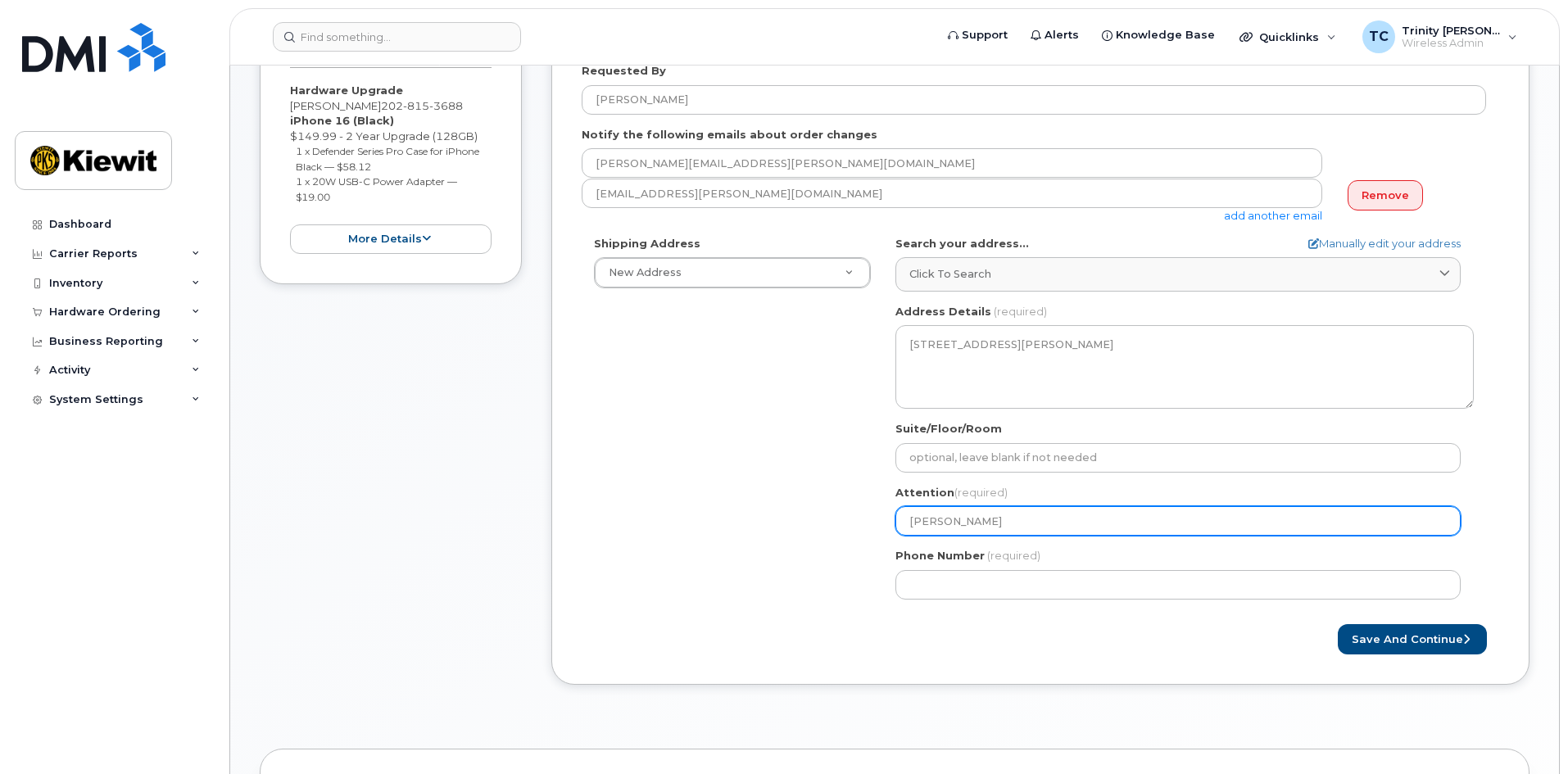
select select
type input "Darrin Le"
select select
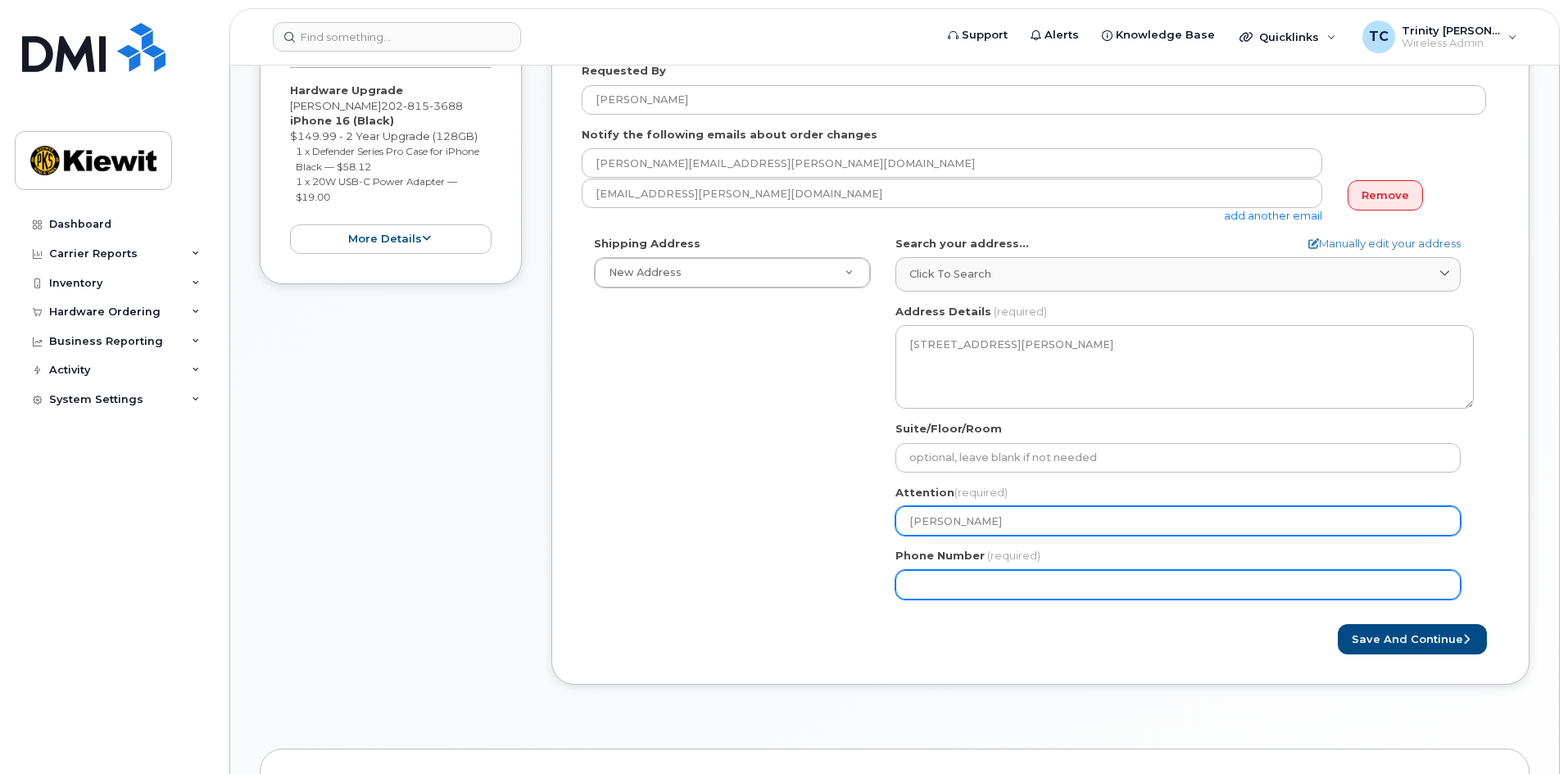
type input "[PERSON_NAME]"
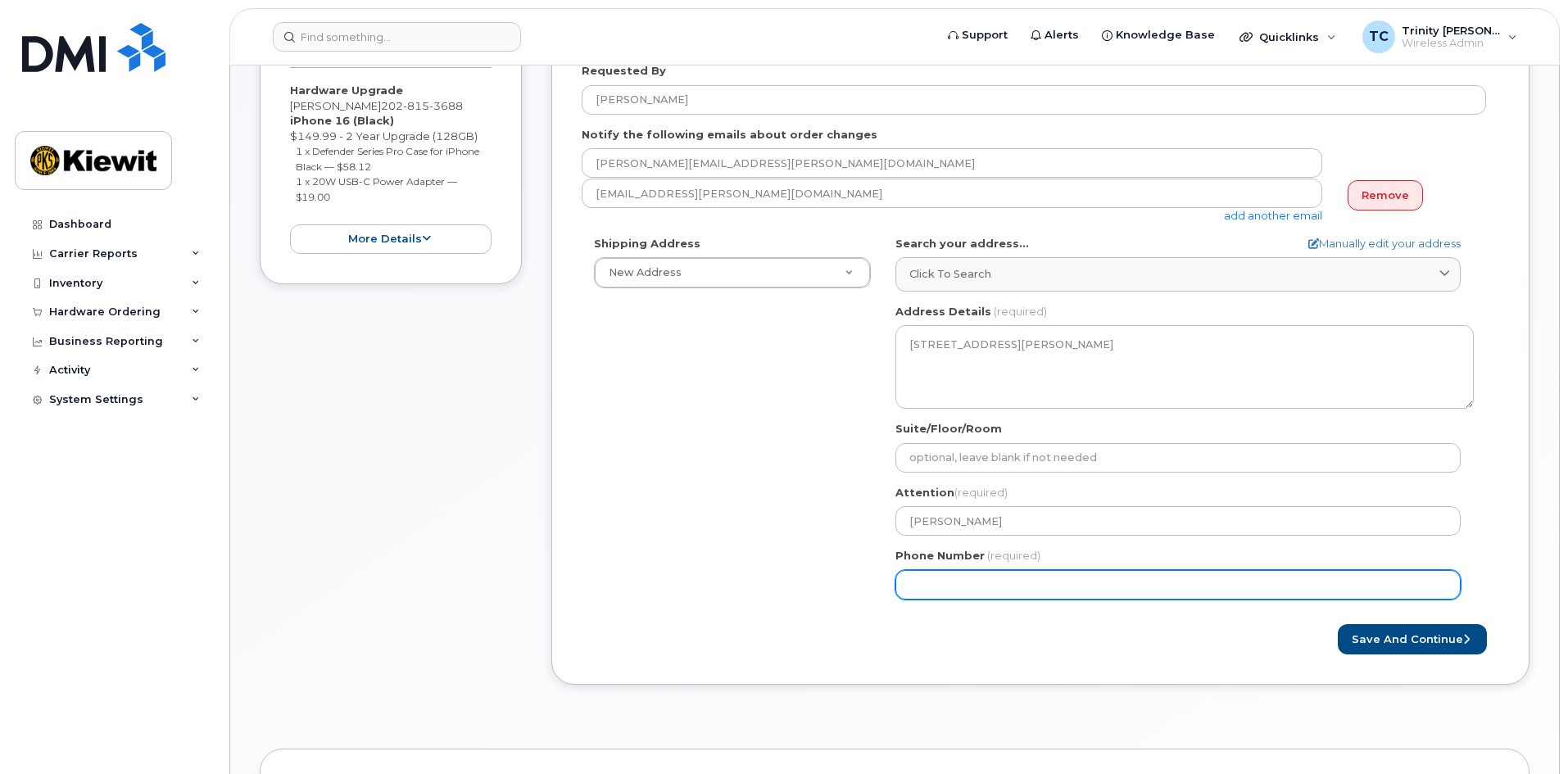
click at [994, 584] on input "Phone Number" at bounding box center [1178, 585] width 565 height 29
type input "949804494"
select select
type input "9498044949"
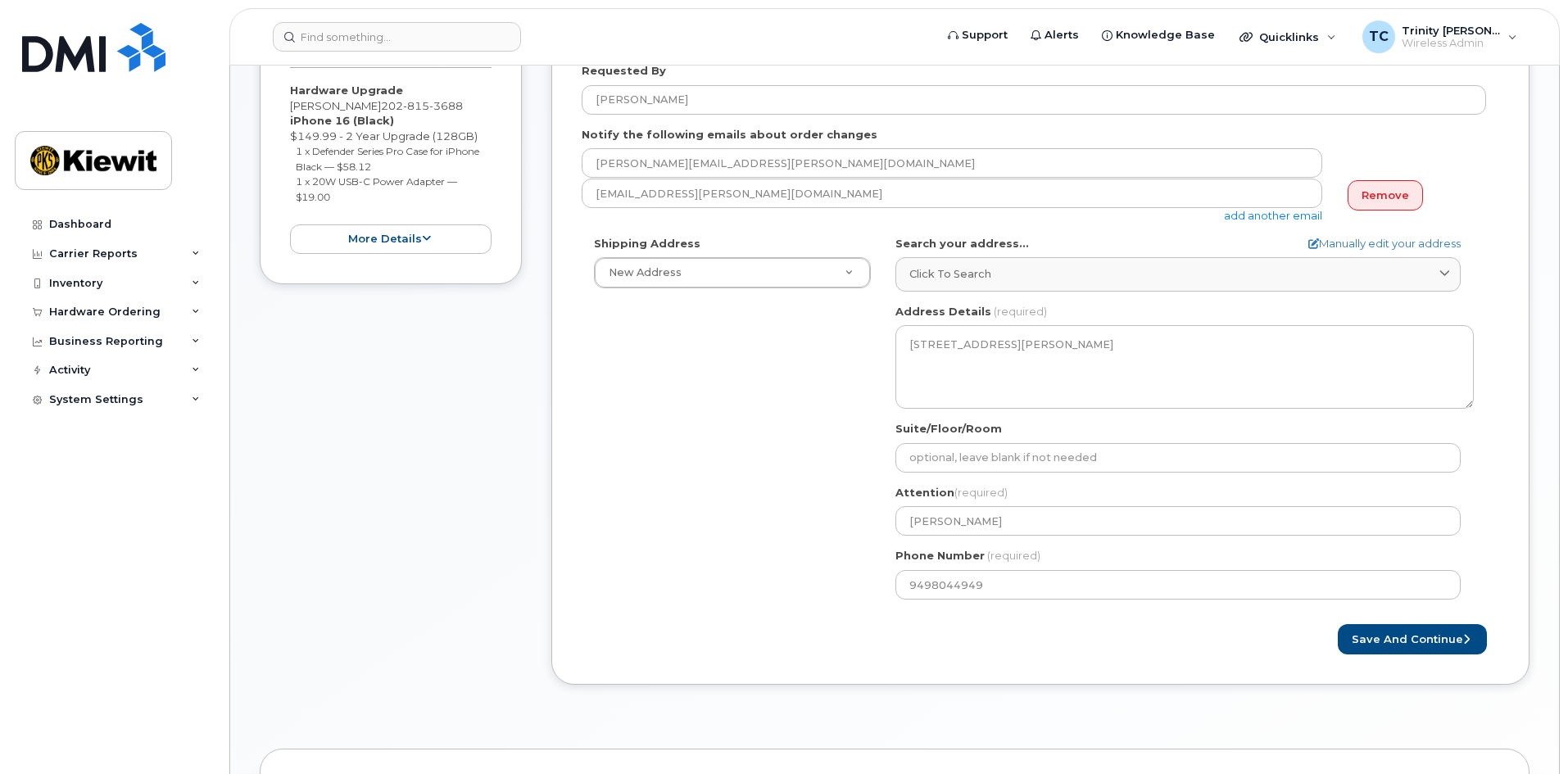
click at [786, 564] on div "Shipping Address New Address New Address HI Hilo Search your address... Manuall…" at bounding box center [1033, 423] width 904 height 376
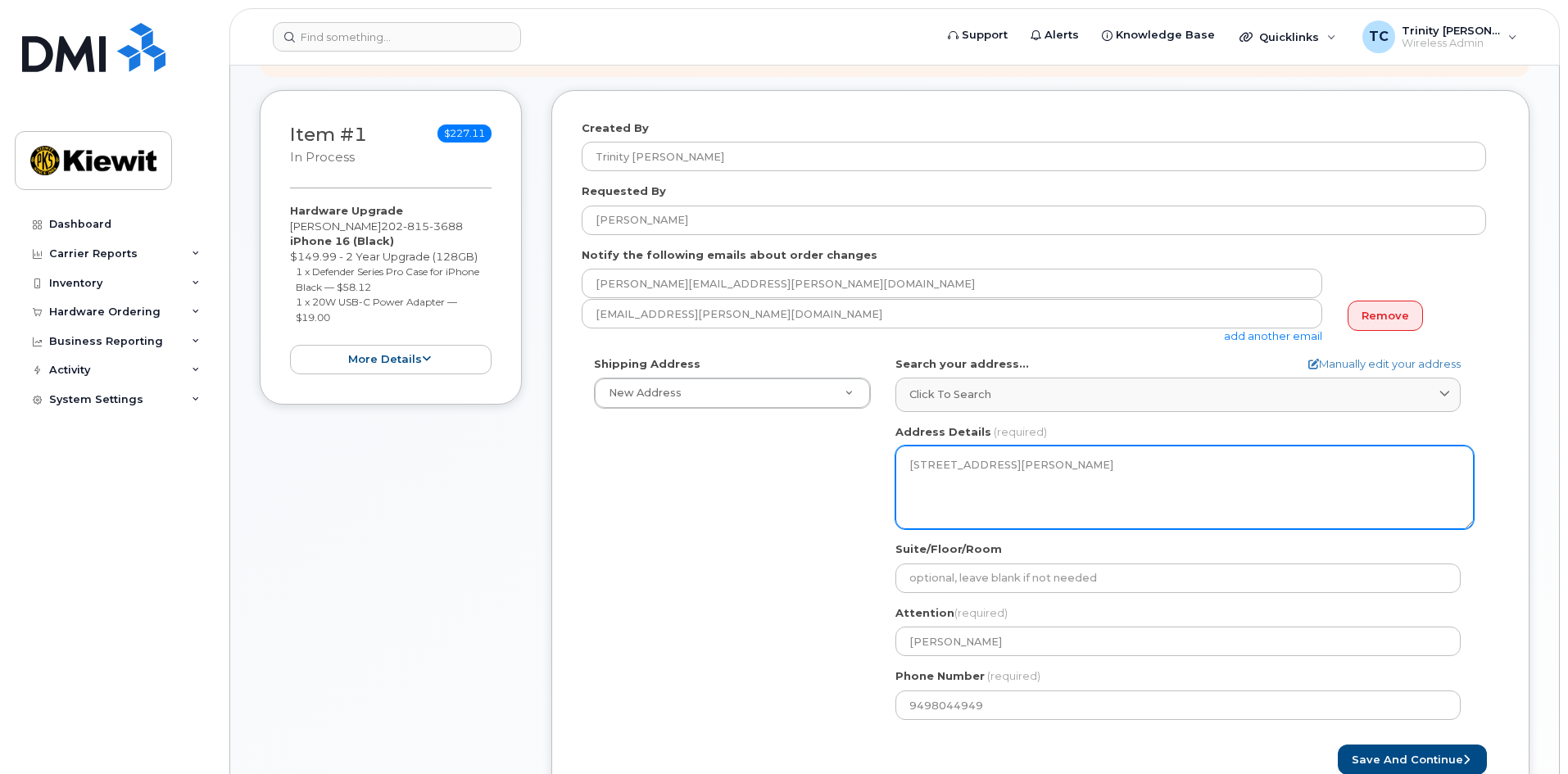
scroll to position [246, 0]
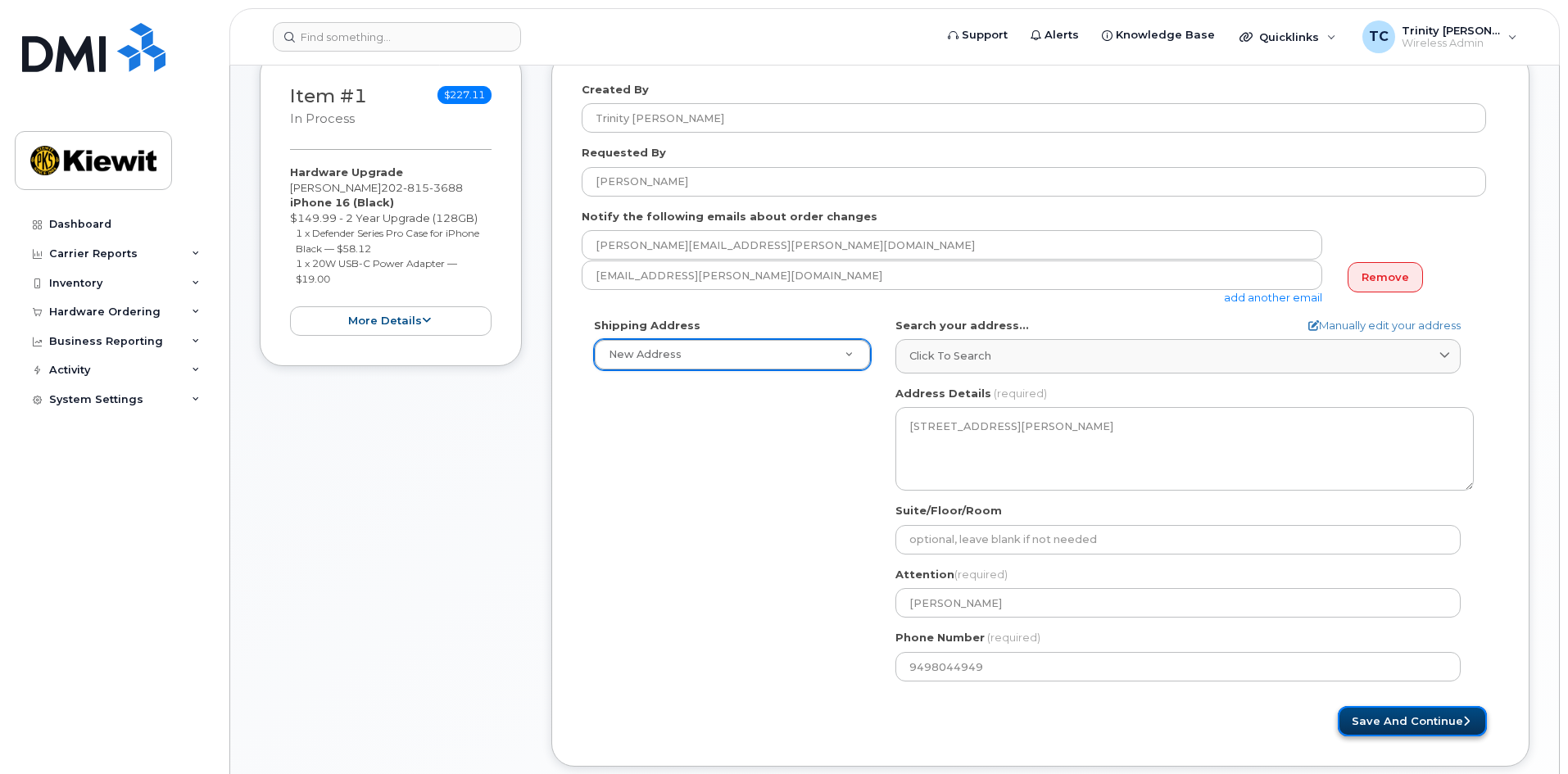
click at [1371, 721] on button "Save and Continue" at bounding box center [1413, 721] width 150 height 30
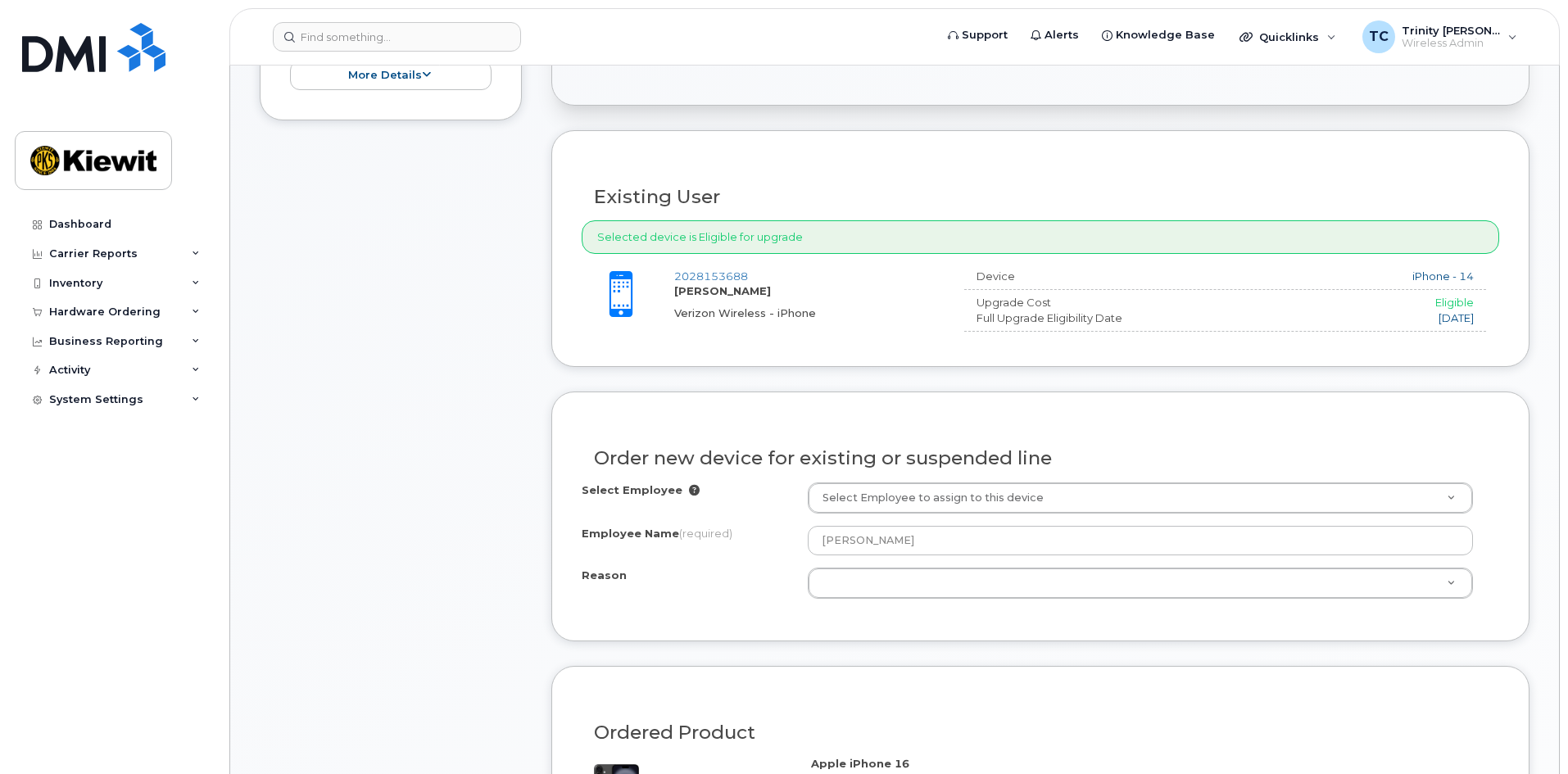
scroll to position [574, 0]
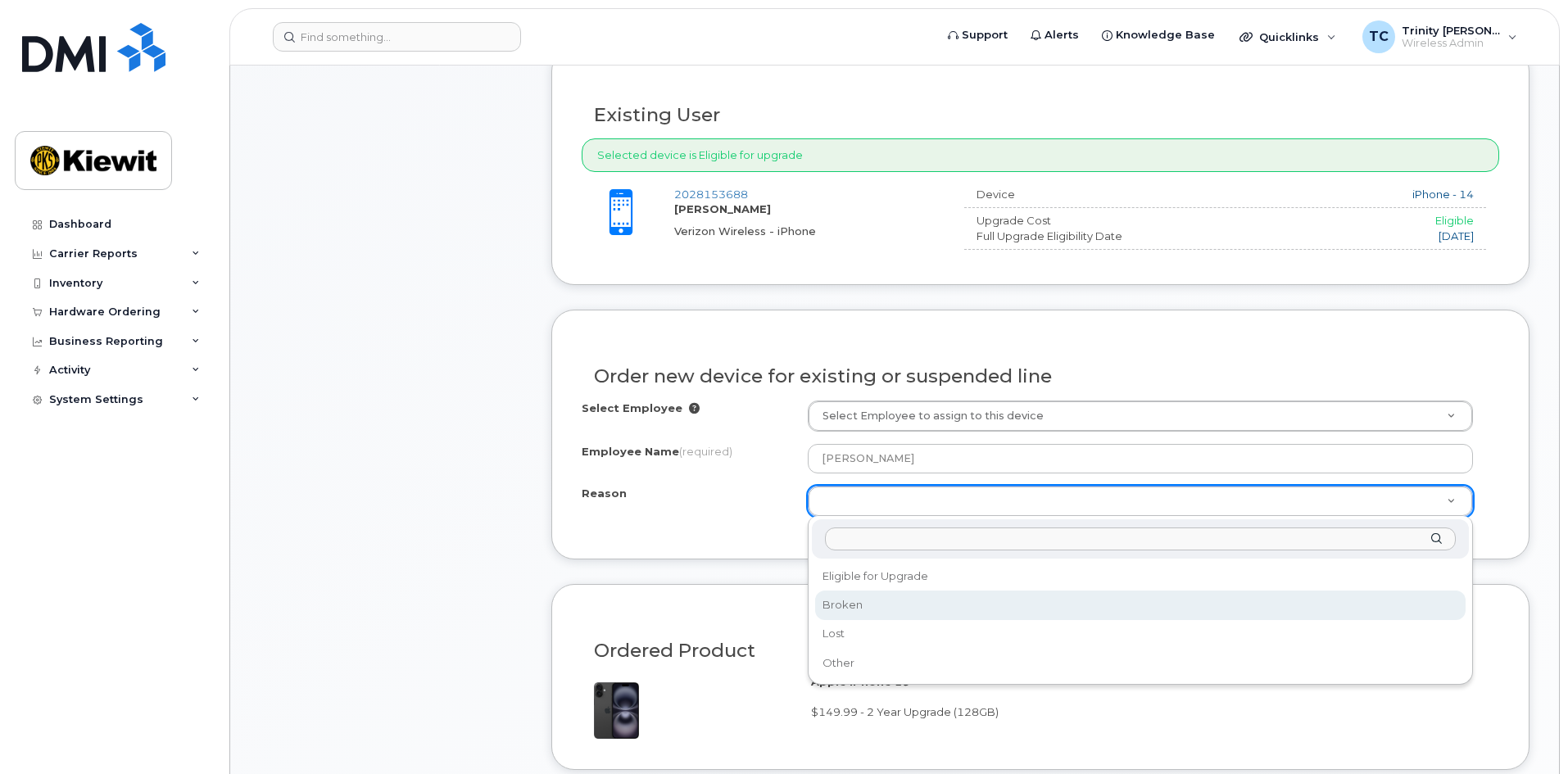
select select "broken"
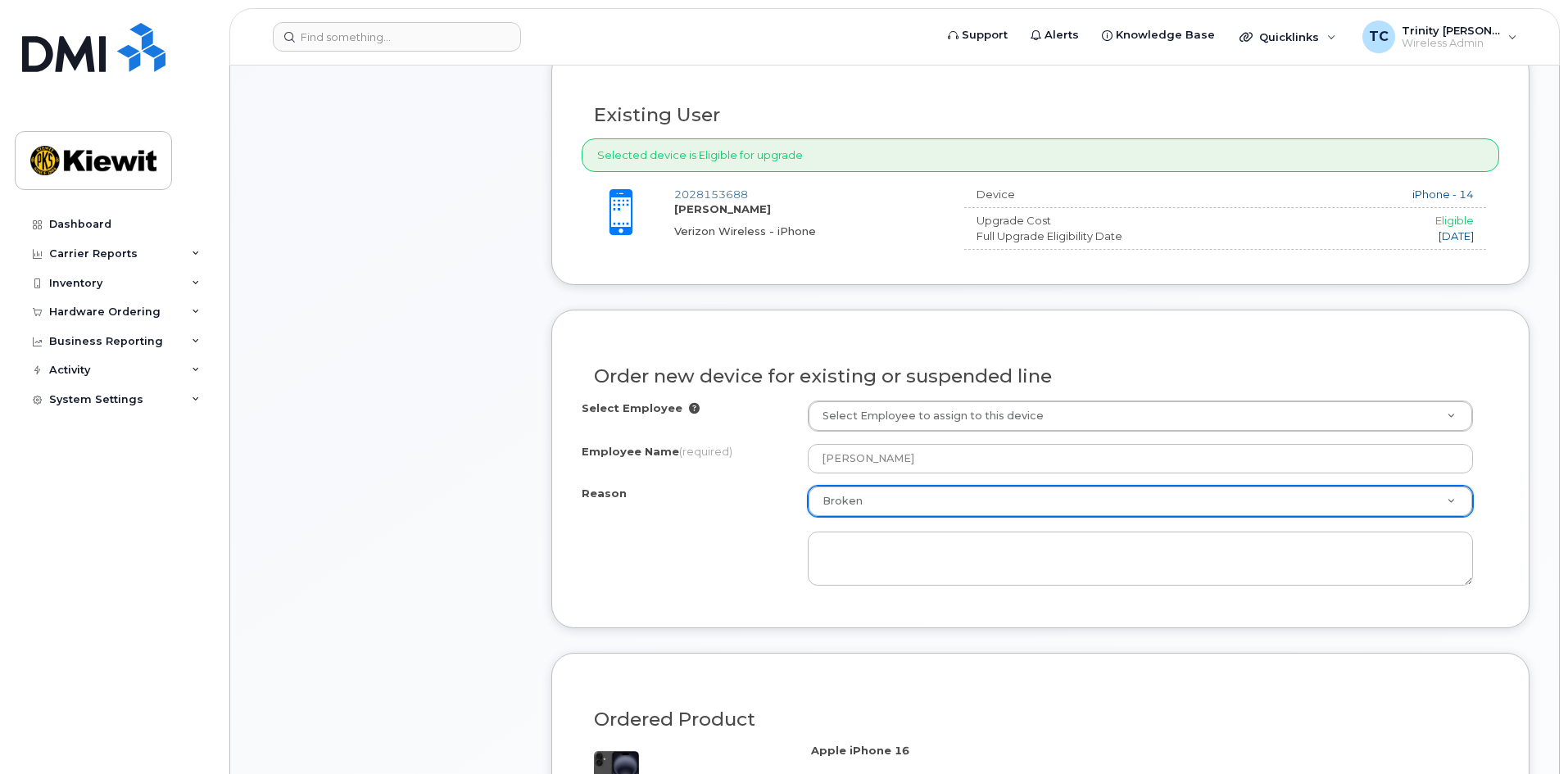
click at [919, 517] on div at bounding box center [1140, 551] width 665 height 69
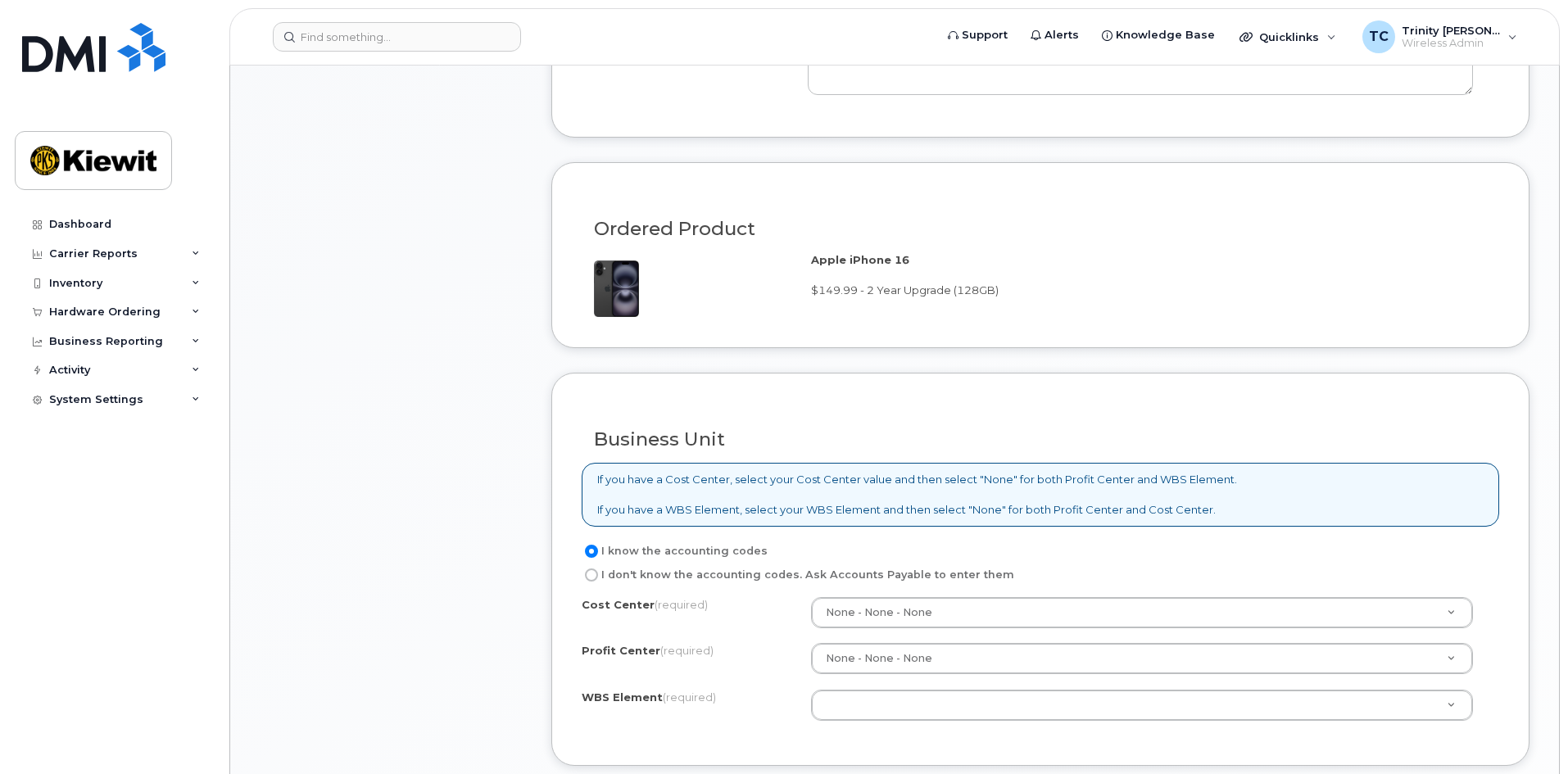
scroll to position [1065, 0]
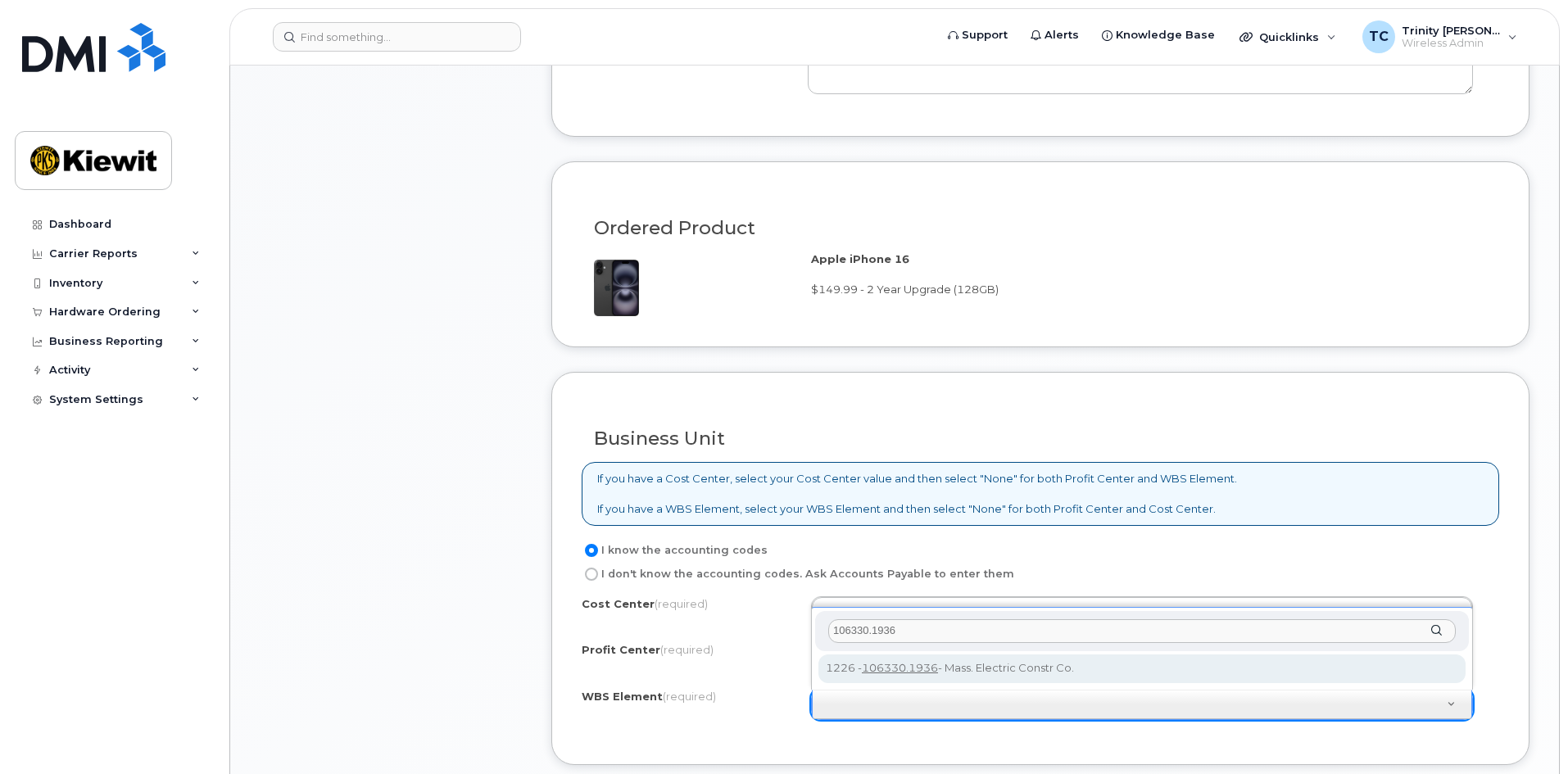
type input "106330.1936"
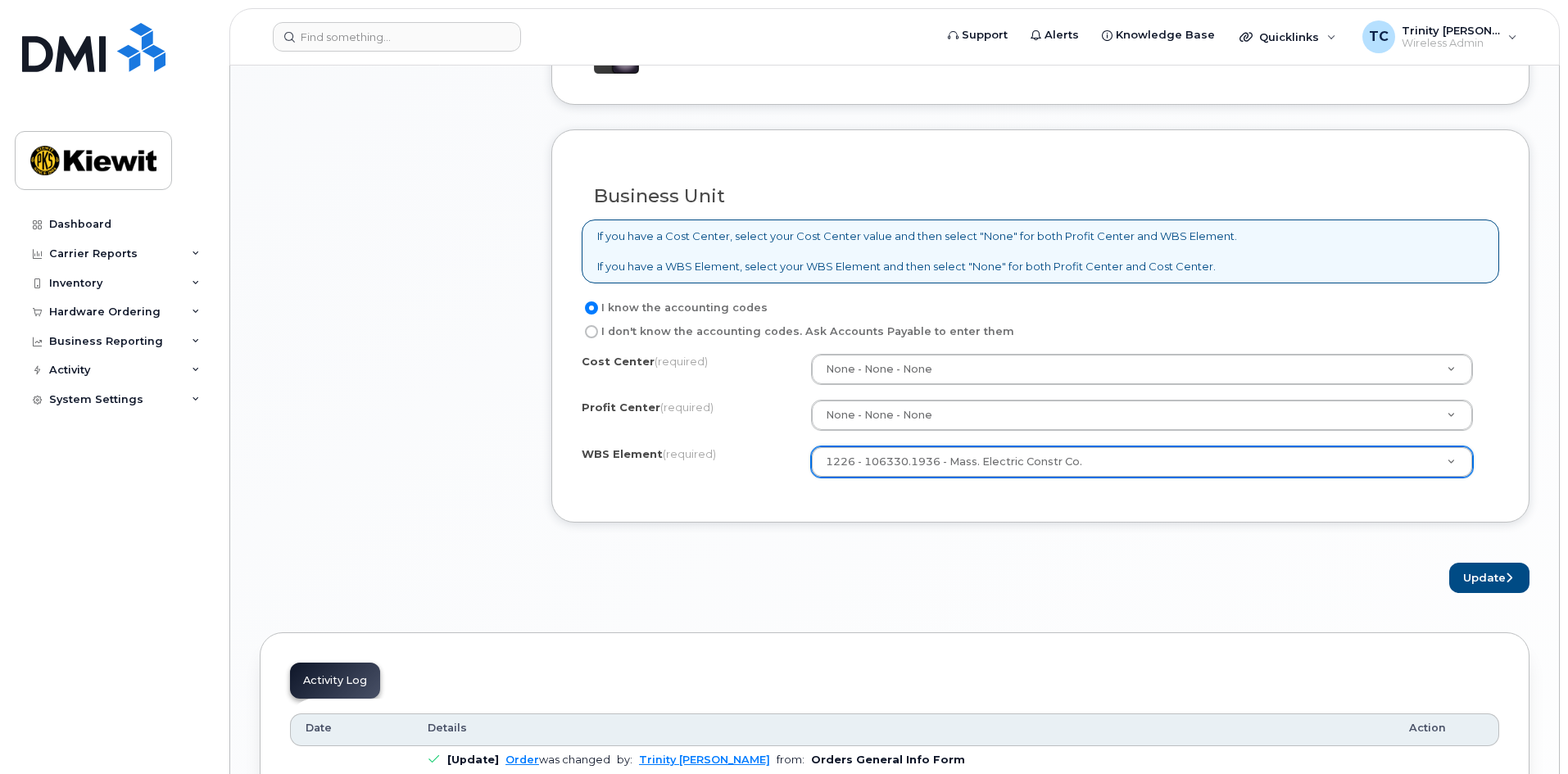
scroll to position [1311, 0]
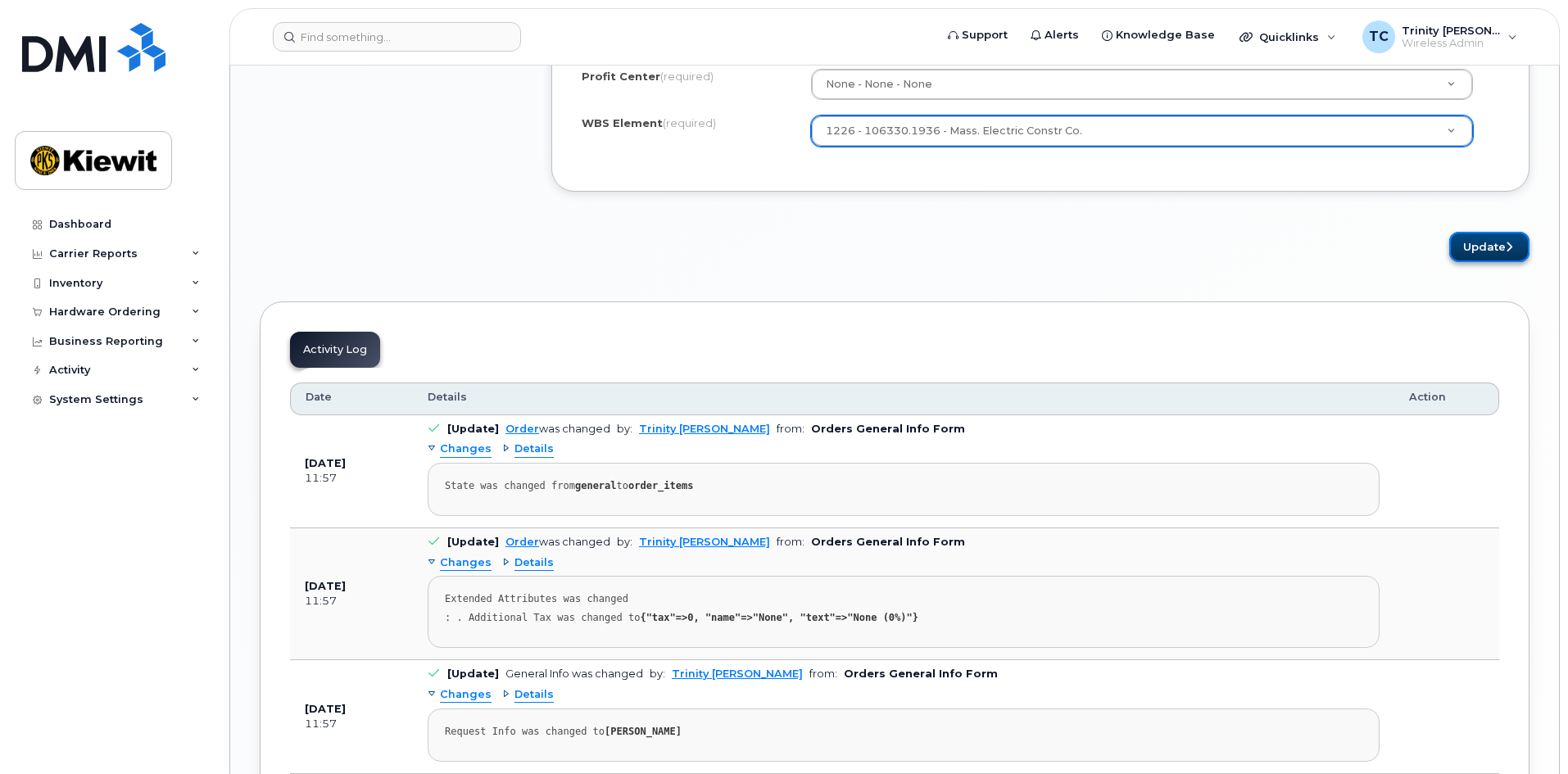
click at [1483, 239] on button "Update" at bounding box center [1488, 247] width 81 height 30
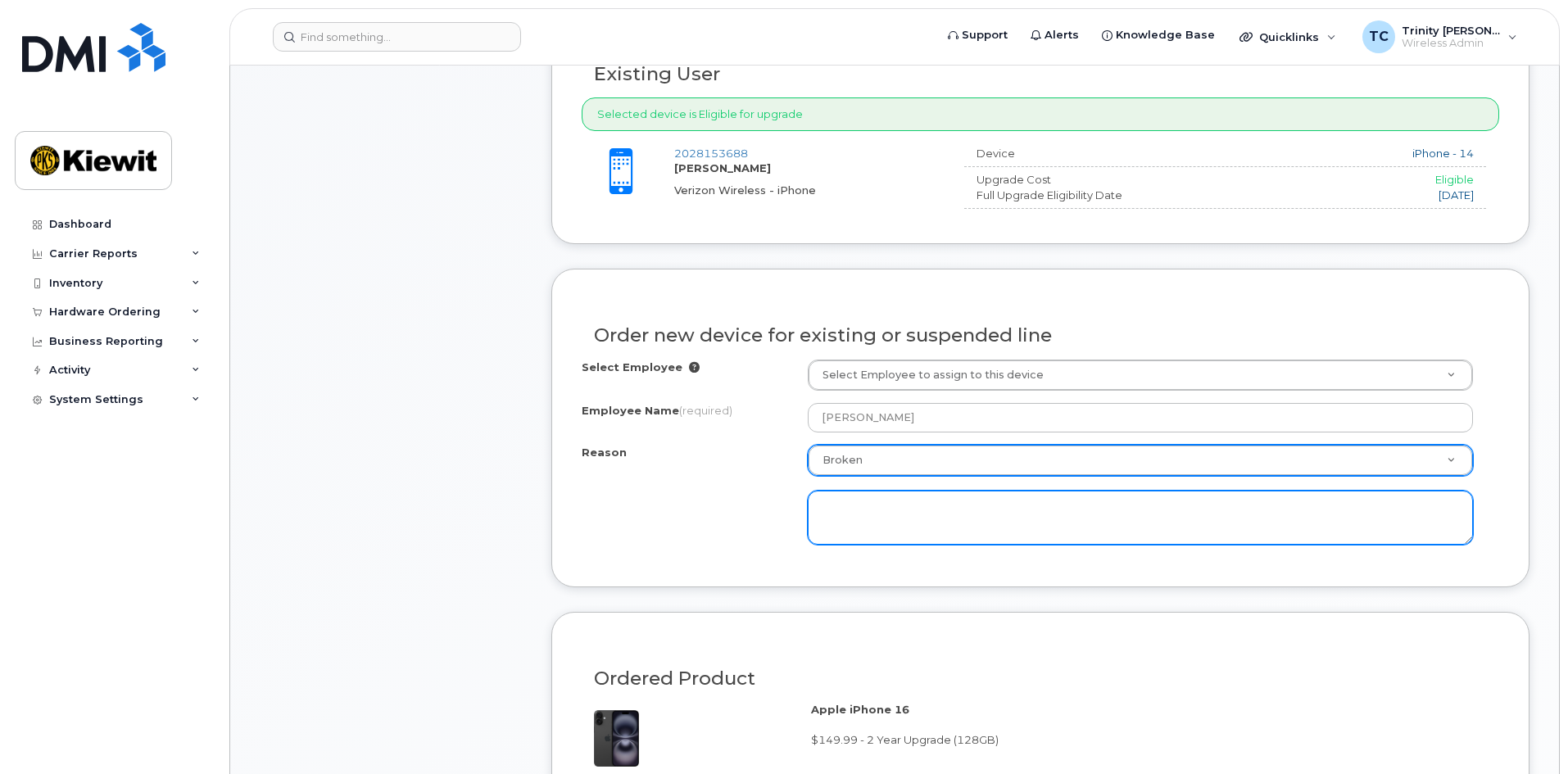
scroll to position [451, 0]
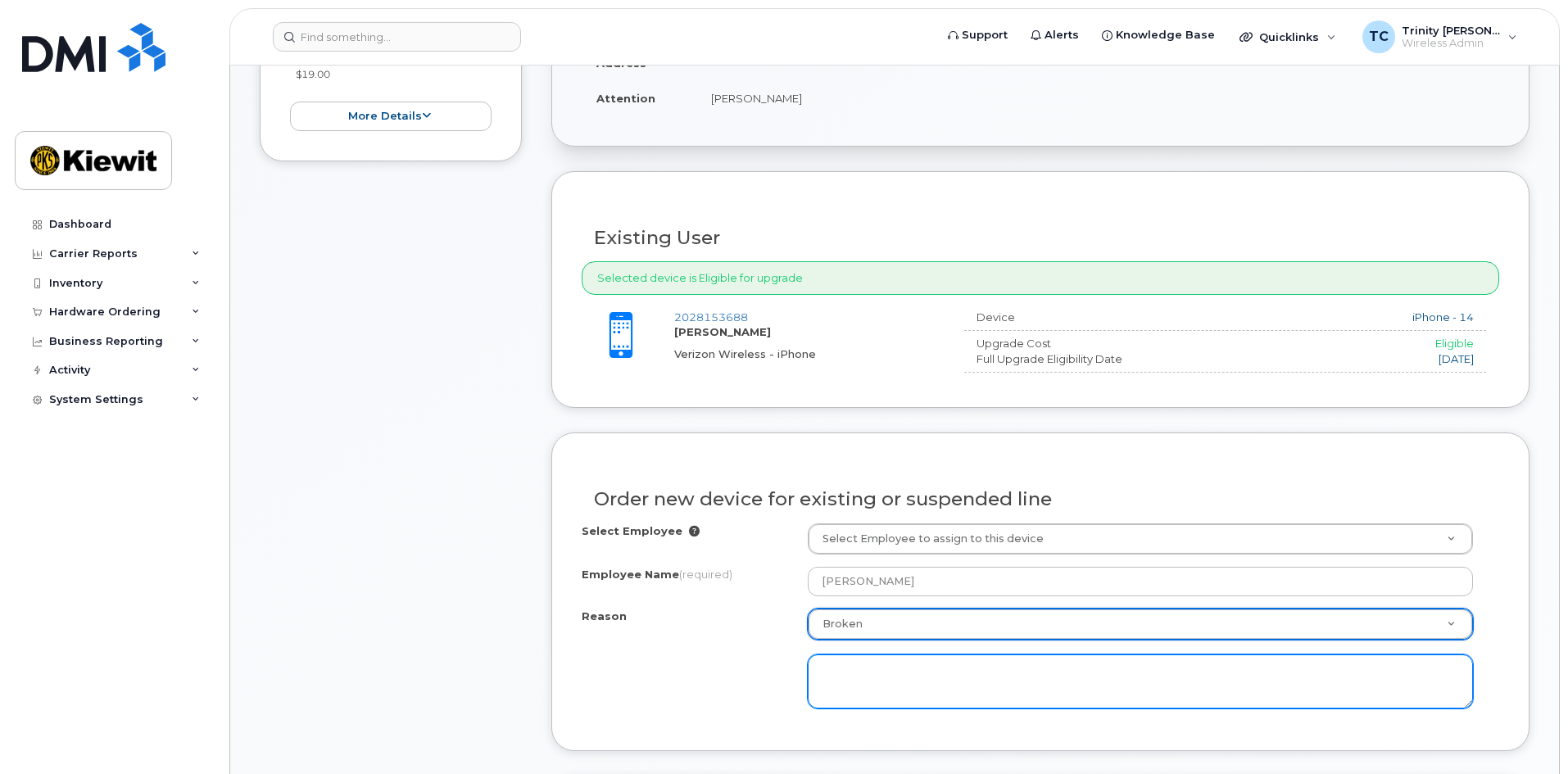
click at [882, 679] on textarea at bounding box center [1140, 682] width 665 height 54
type textarea "B"
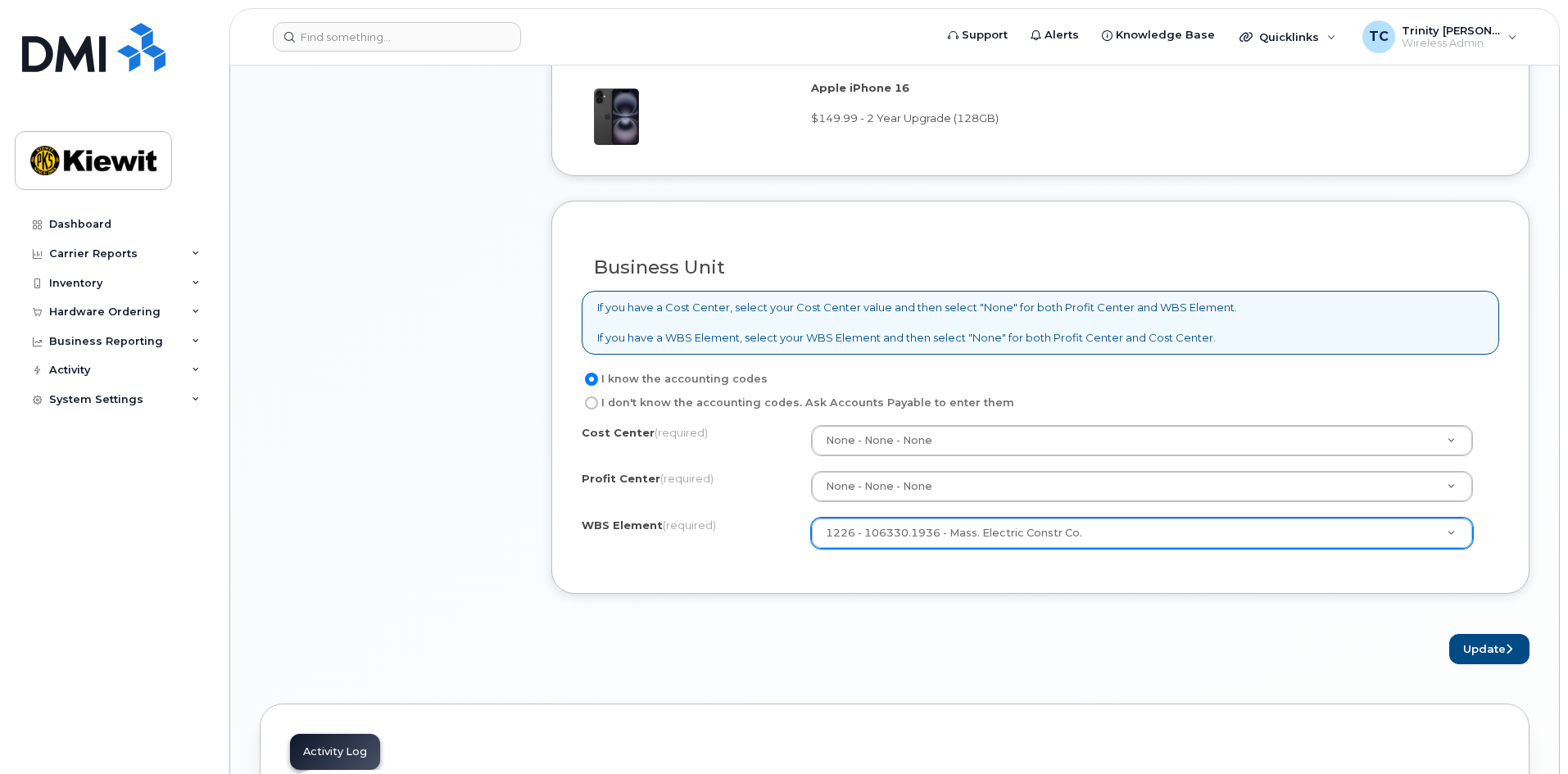
scroll to position [1270, 0]
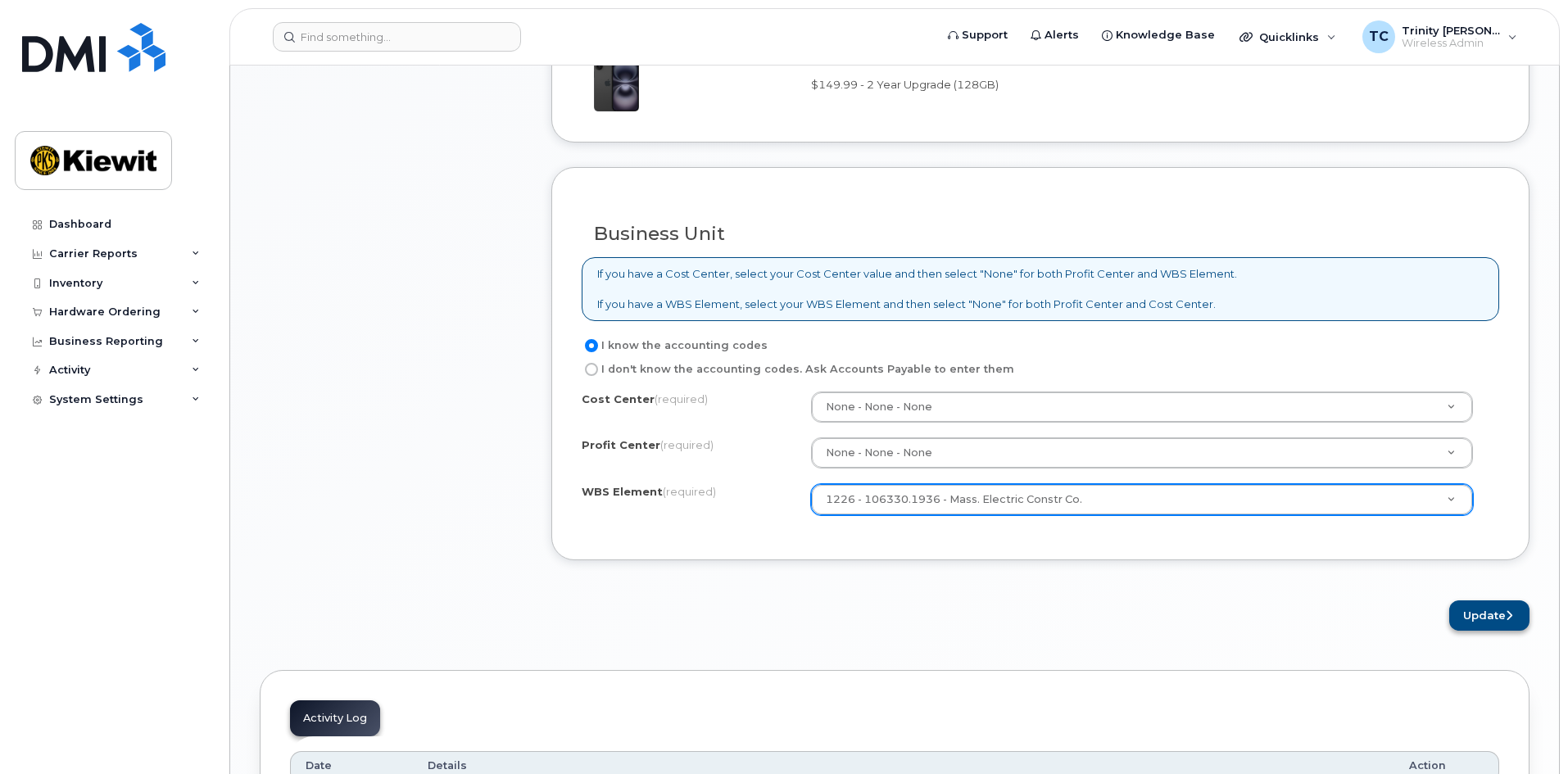
type textarea "Phone is old and working slow, back camera is broken."
click at [1482, 619] on button "Update" at bounding box center [1488, 615] width 81 height 30
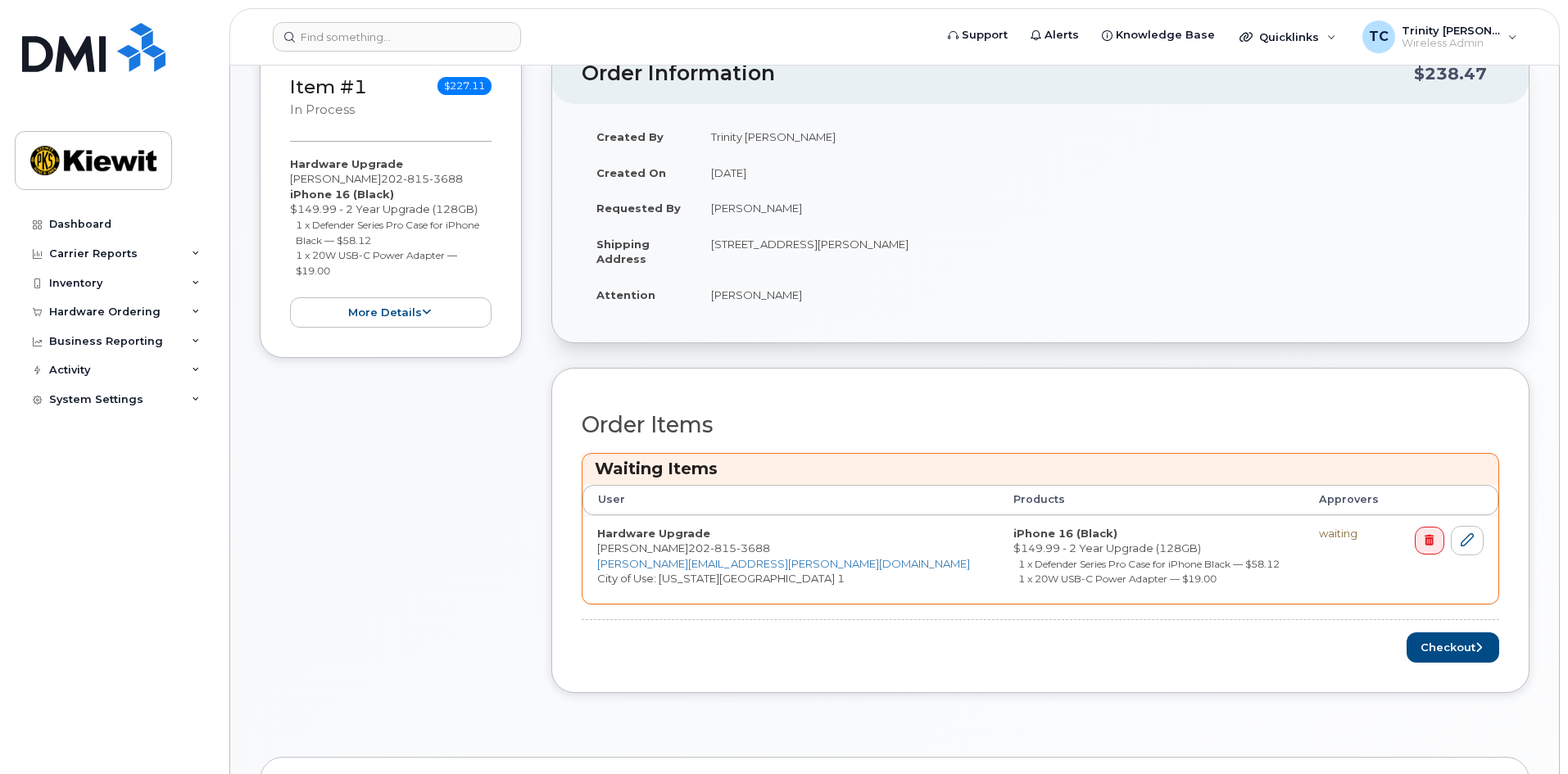
scroll to position [327, 0]
click at [1440, 648] on button "Checkout" at bounding box center [1452, 644] width 92 height 30
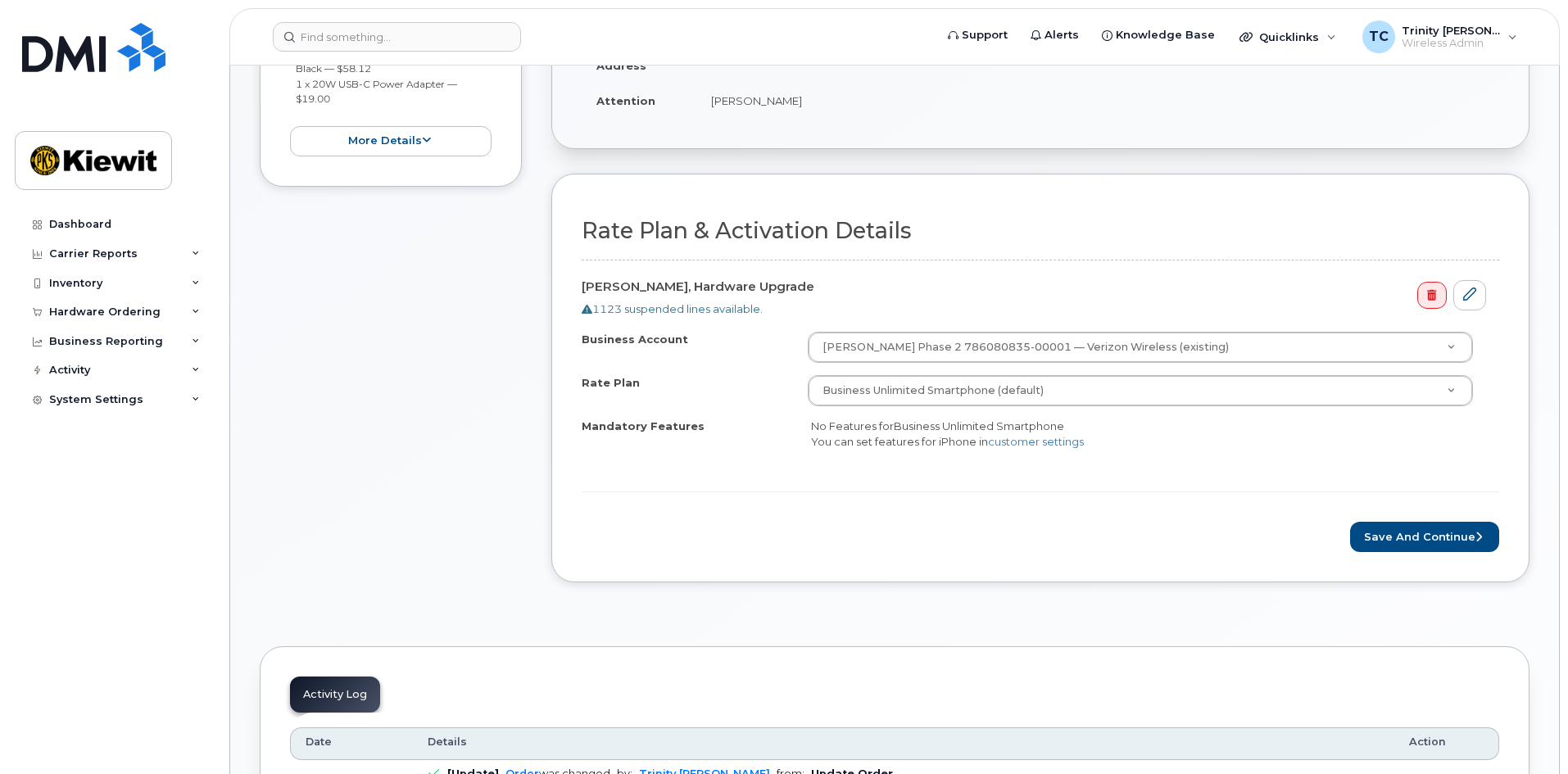
scroll to position [410, 0]
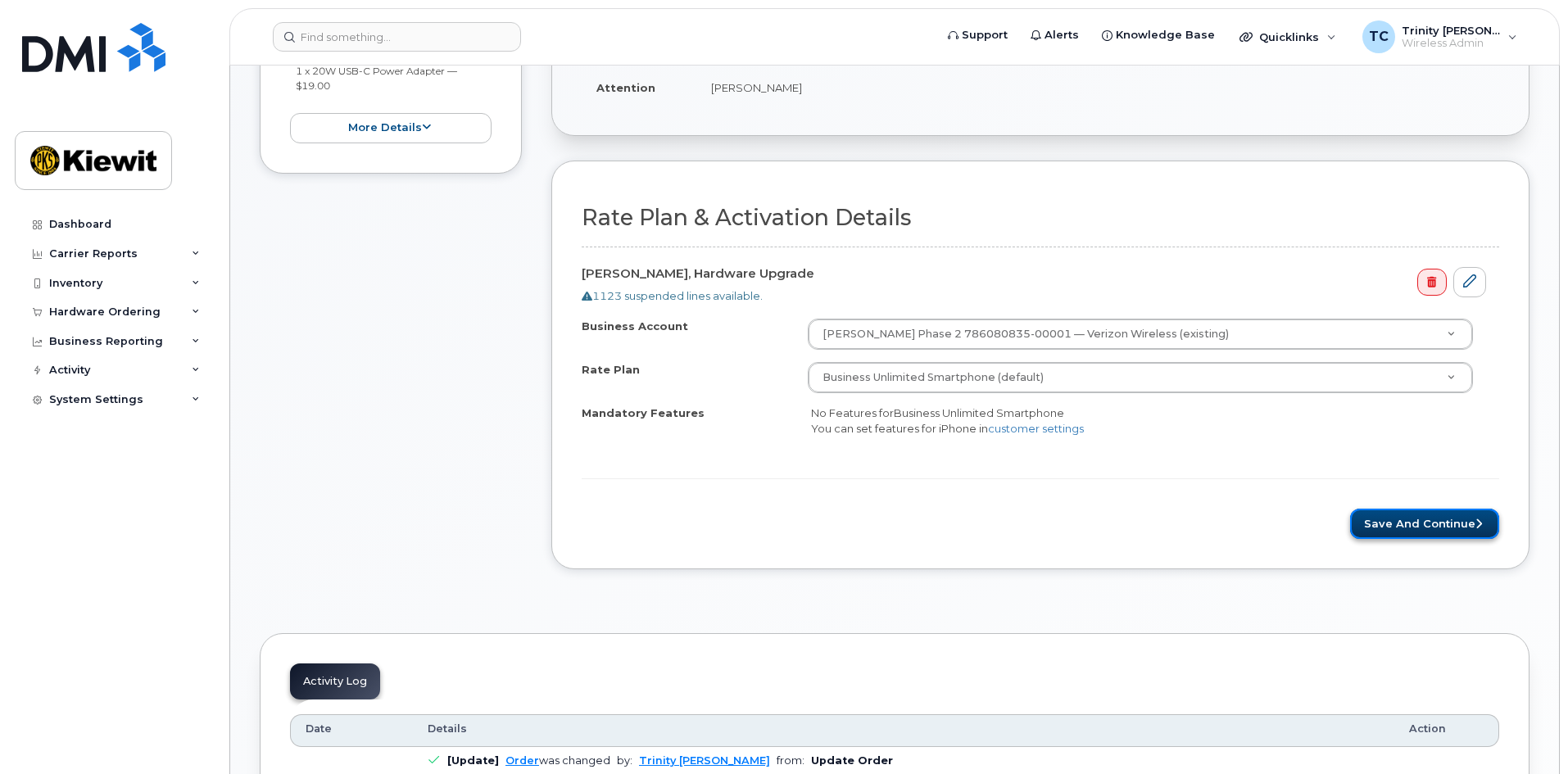
click at [1405, 528] on button "Save and Continue" at bounding box center [1424, 523] width 150 height 30
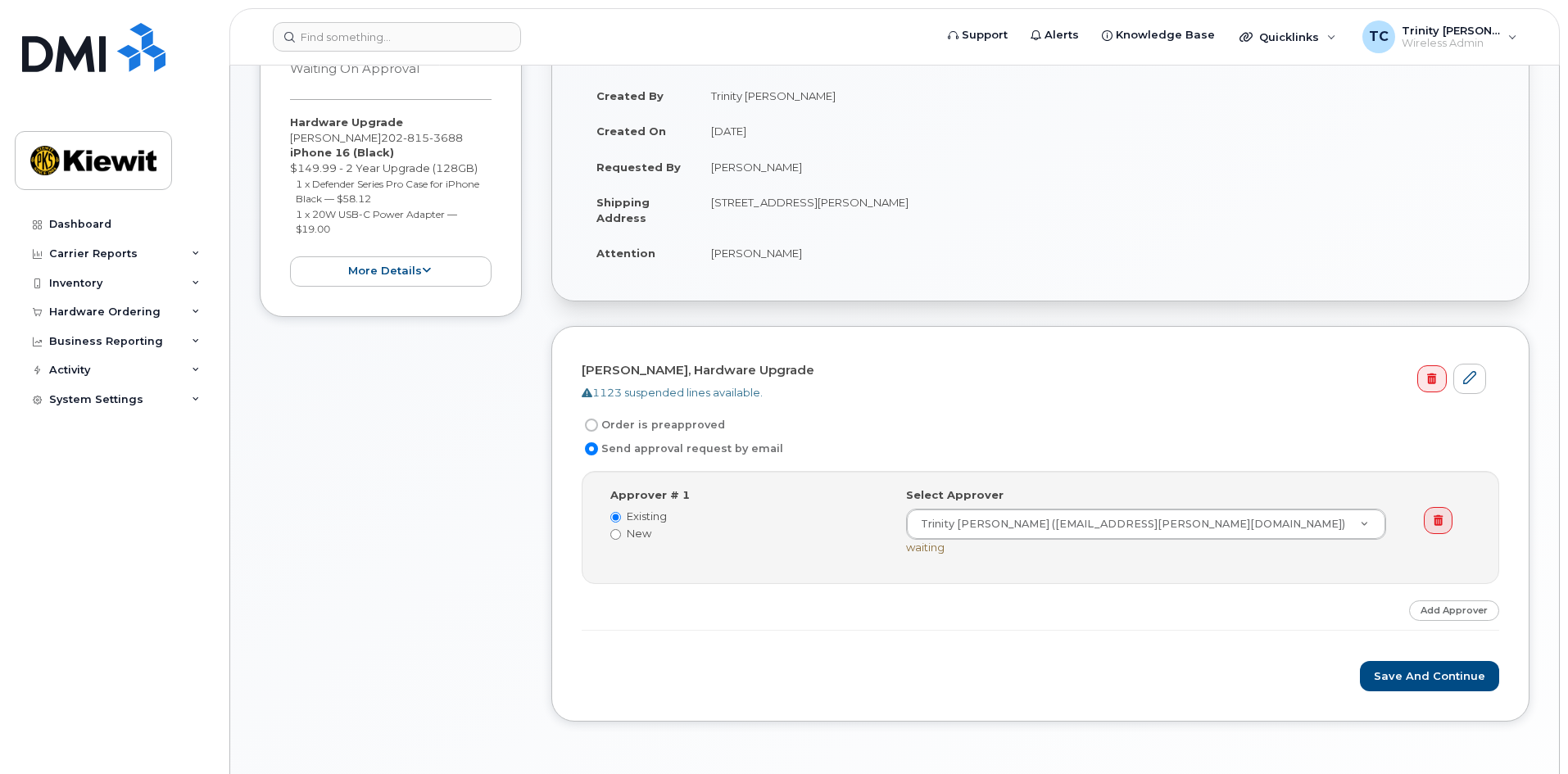
scroll to position [246, 0]
click at [662, 422] on label "Order is preapproved" at bounding box center [653, 423] width 144 height 19
click at [598, 422] on input "Order is preapproved" at bounding box center [590, 422] width 13 height 13
radio input "true"
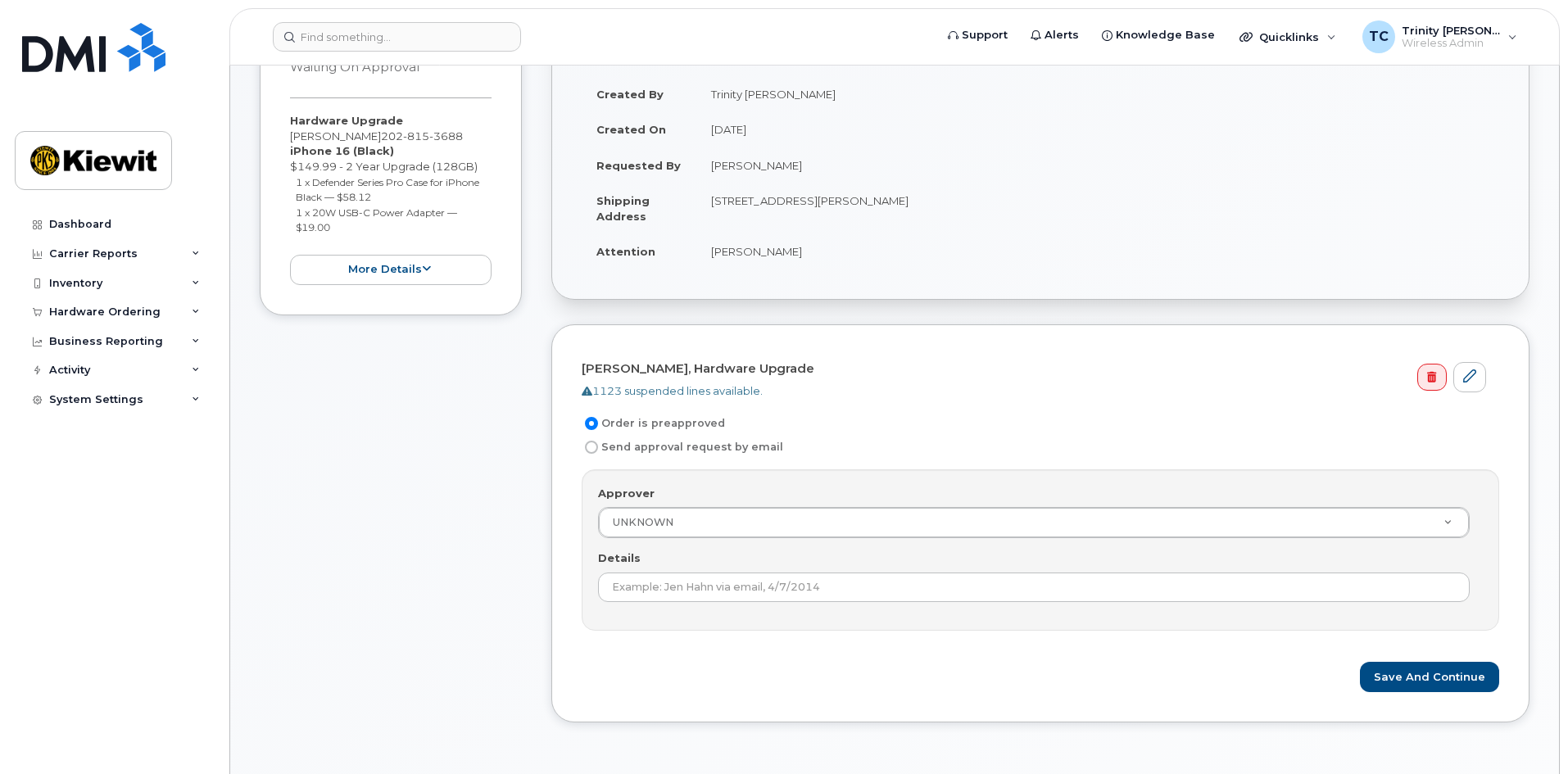
click at [679, 448] on label "Send approval request by email" at bounding box center [683, 448] width 202 height 19
click at [598, 448] on input "Send approval request by email" at bounding box center [590, 447] width 13 height 13
radio input "true"
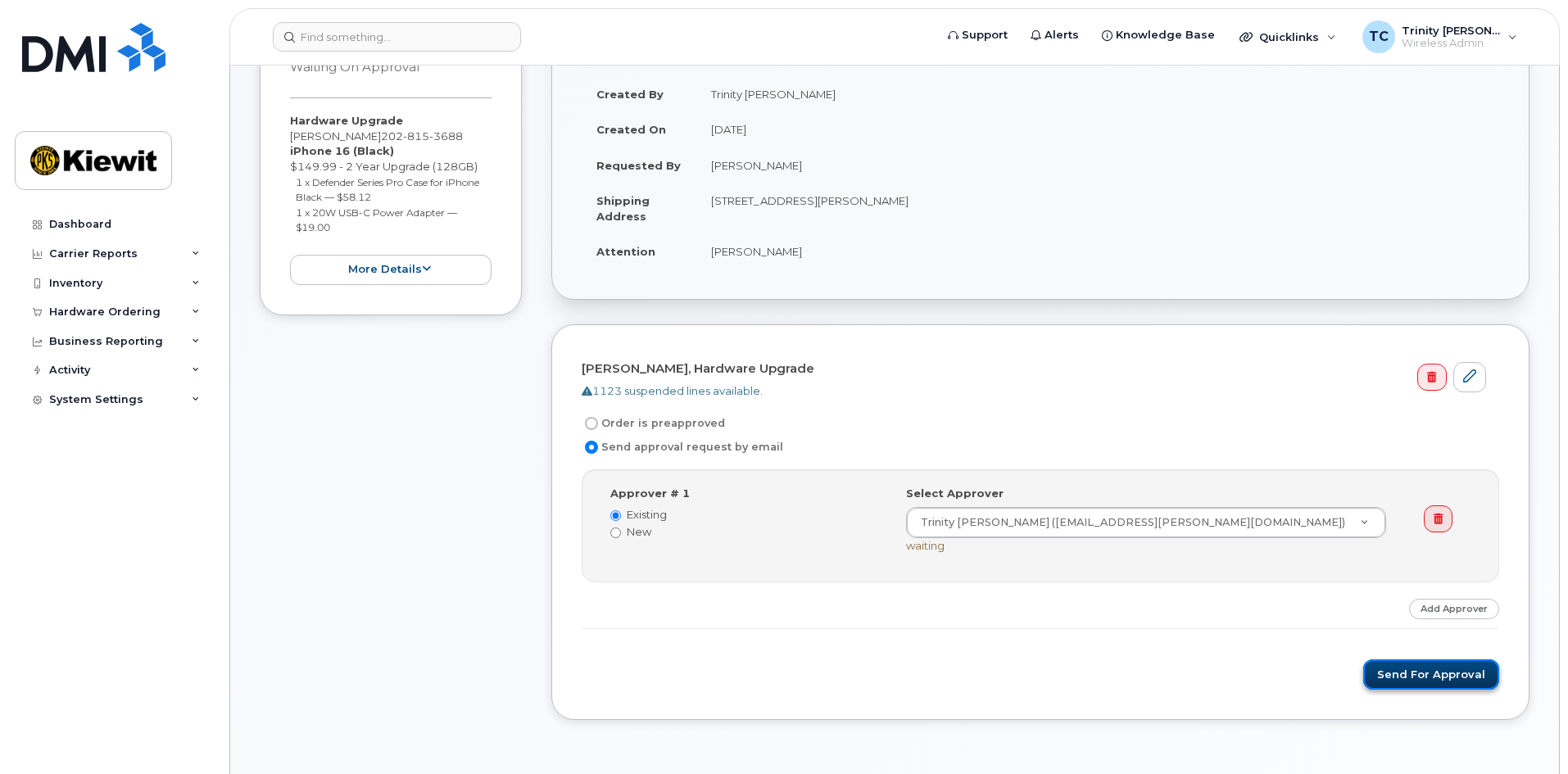
click at [1401, 668] on button "Send for Approval" at bounding box center [1431, 674] width 136 height 30
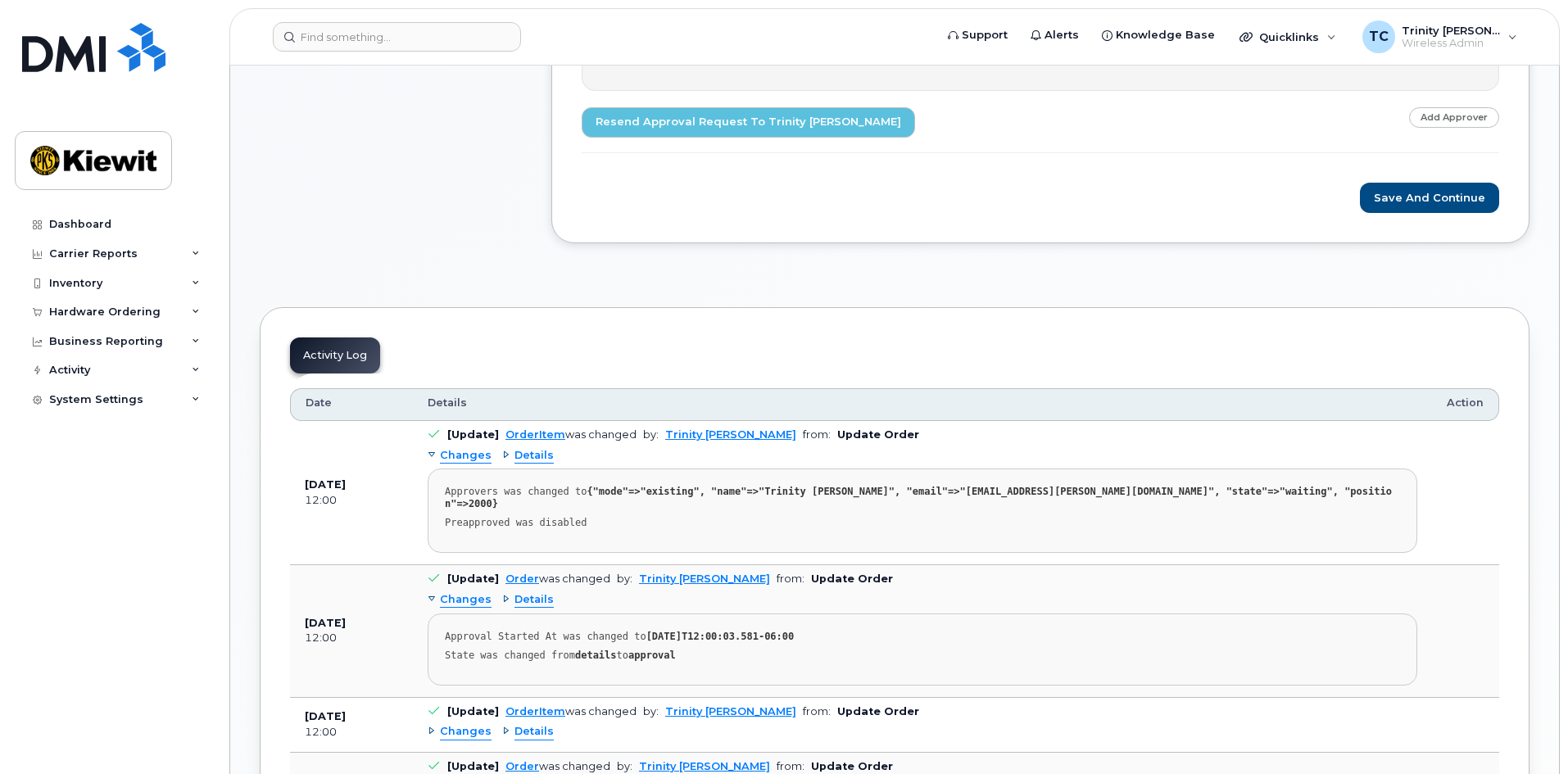
scroll to position [410, 0]
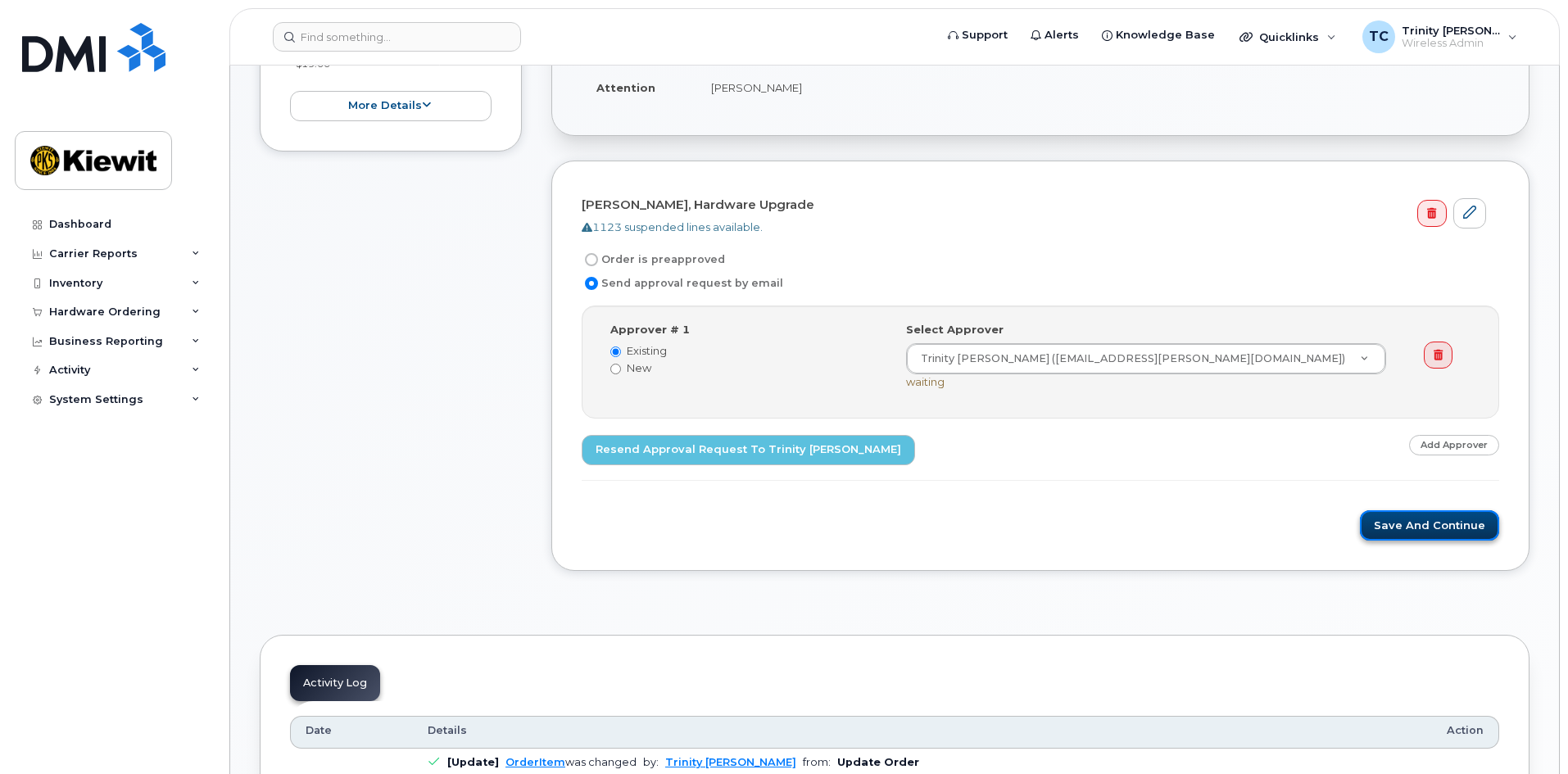
click at [1460, 522] on button "Save and Continue" at bounding box center [1428, 525] width 139 height 30
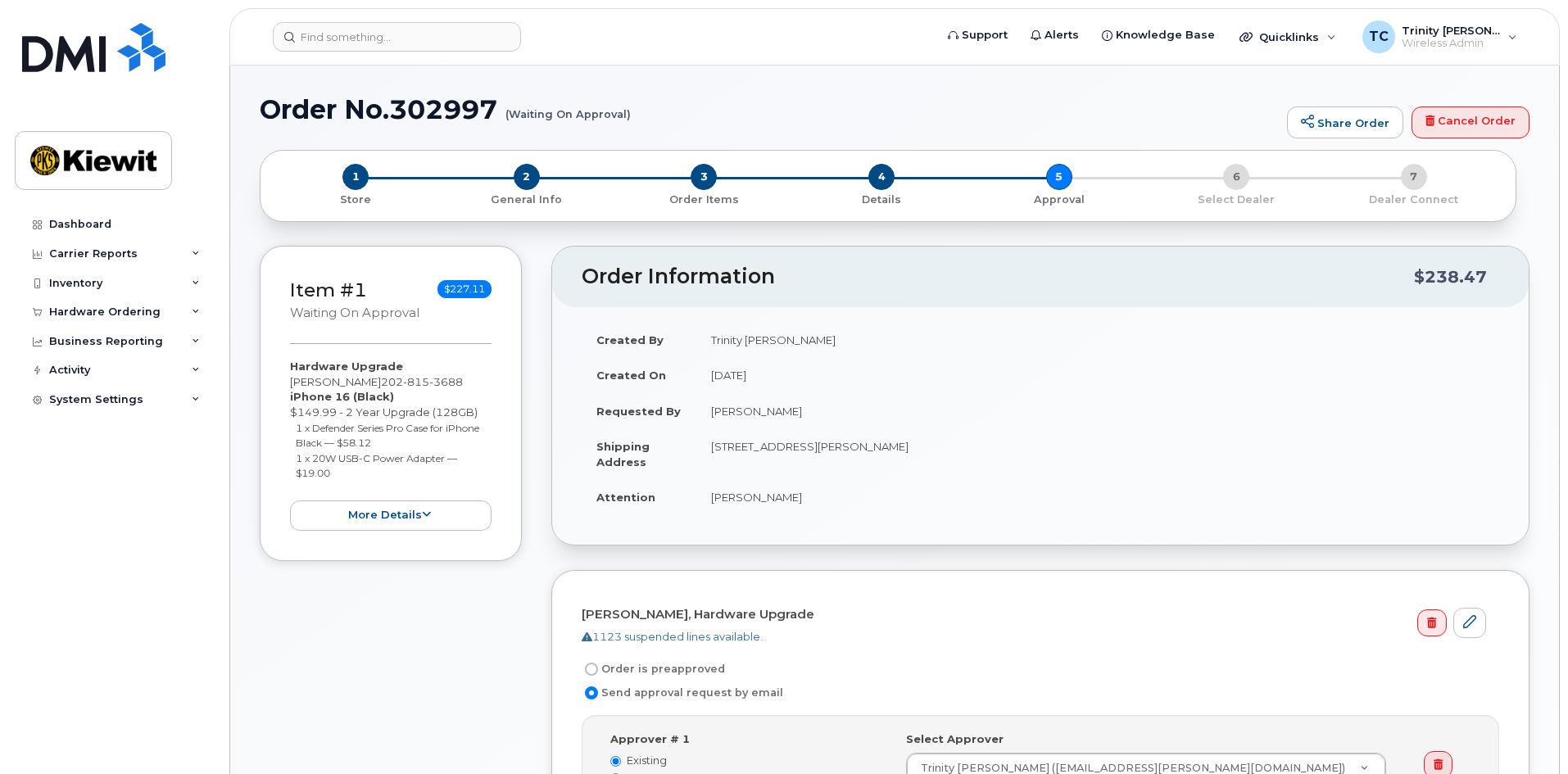
scroll to position [327, 0]
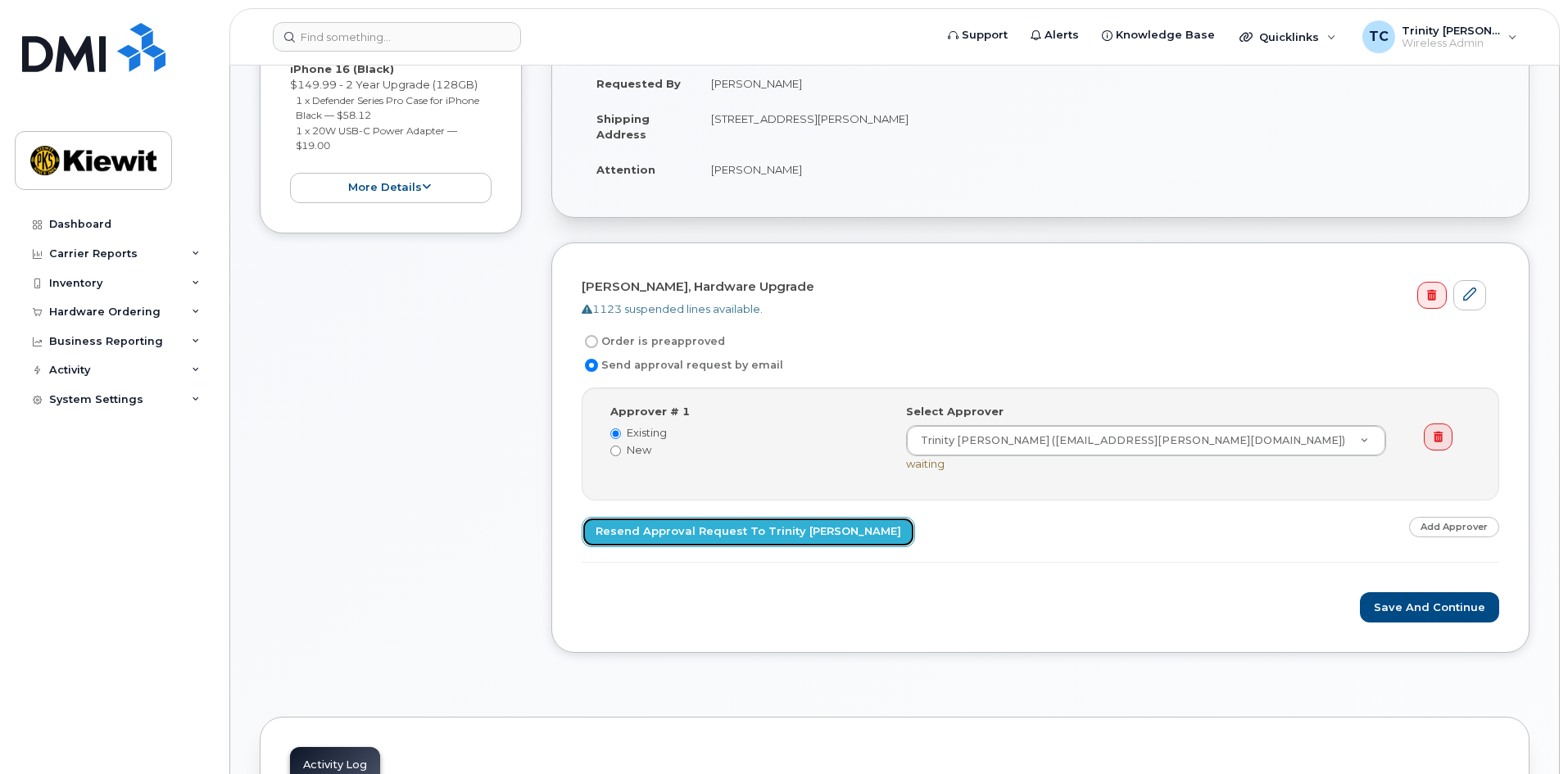
click at [663, 530] on link "Resend Approval Request to Trinity [PERSON_NAME]" at bounding box center [748, 531] width 333 height 30
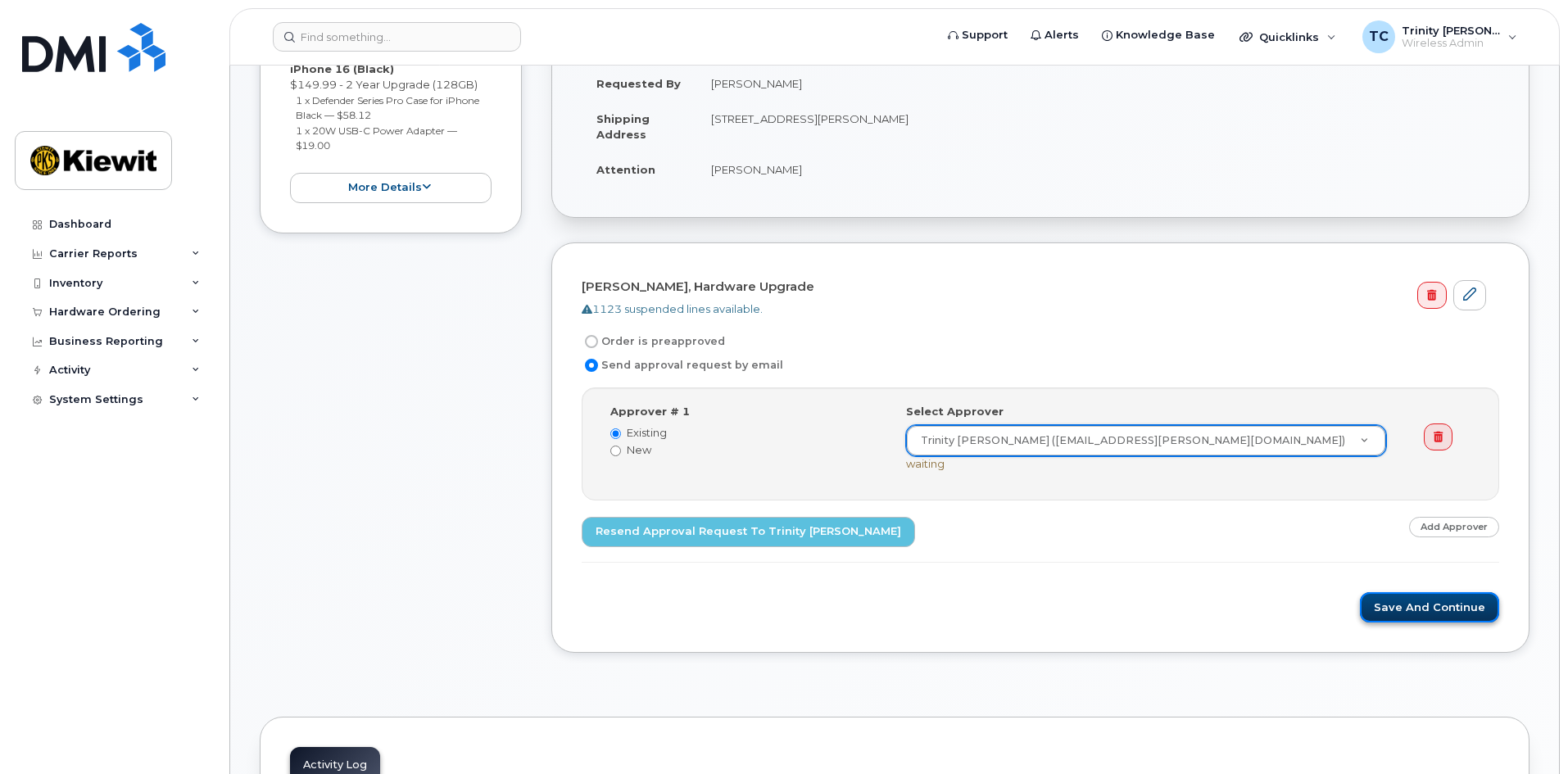
click at [1432, 600] on button "Save and Continue" at bounding box center [1428, 607] width 139 height 30
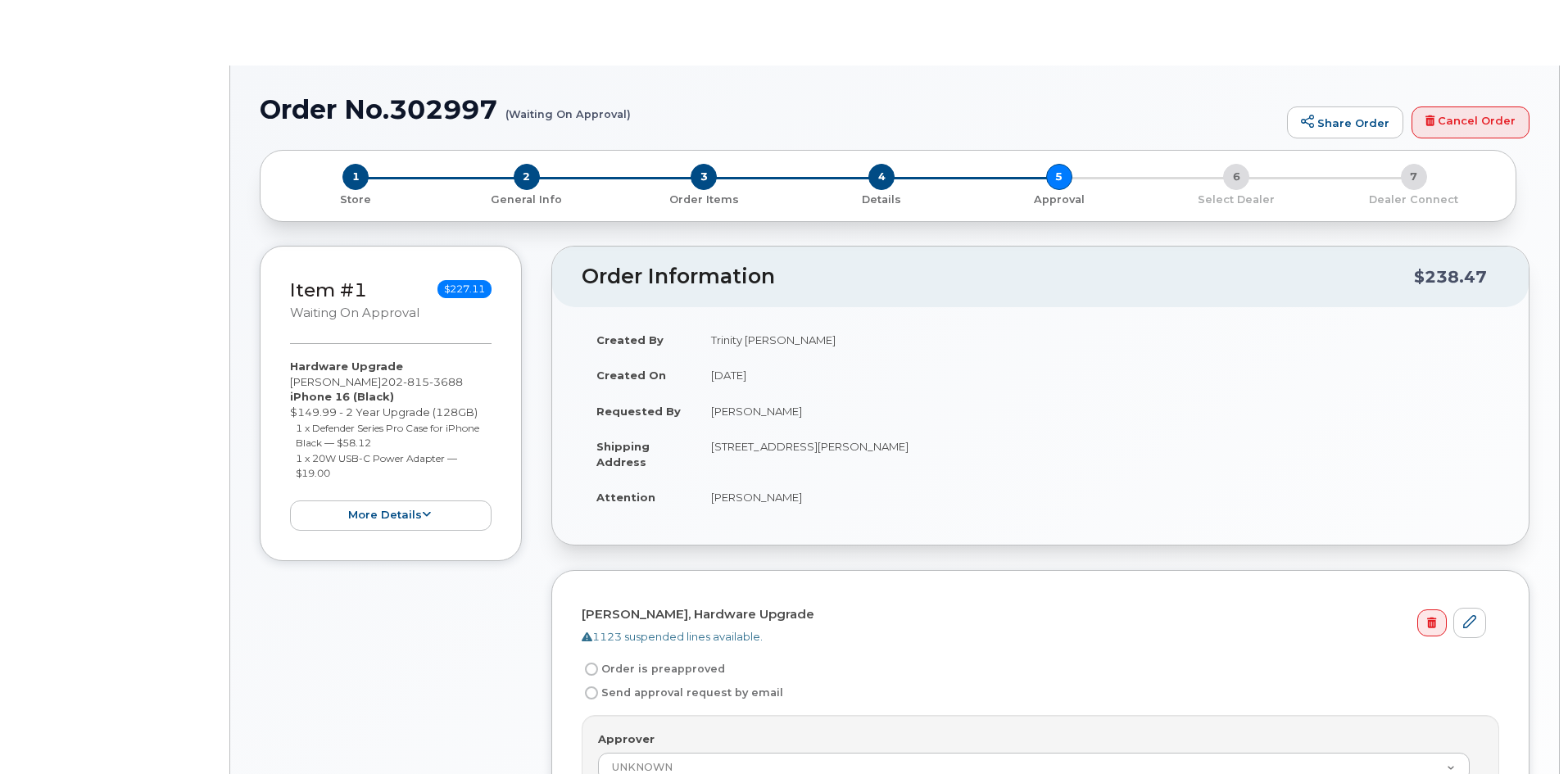
radio input "true"
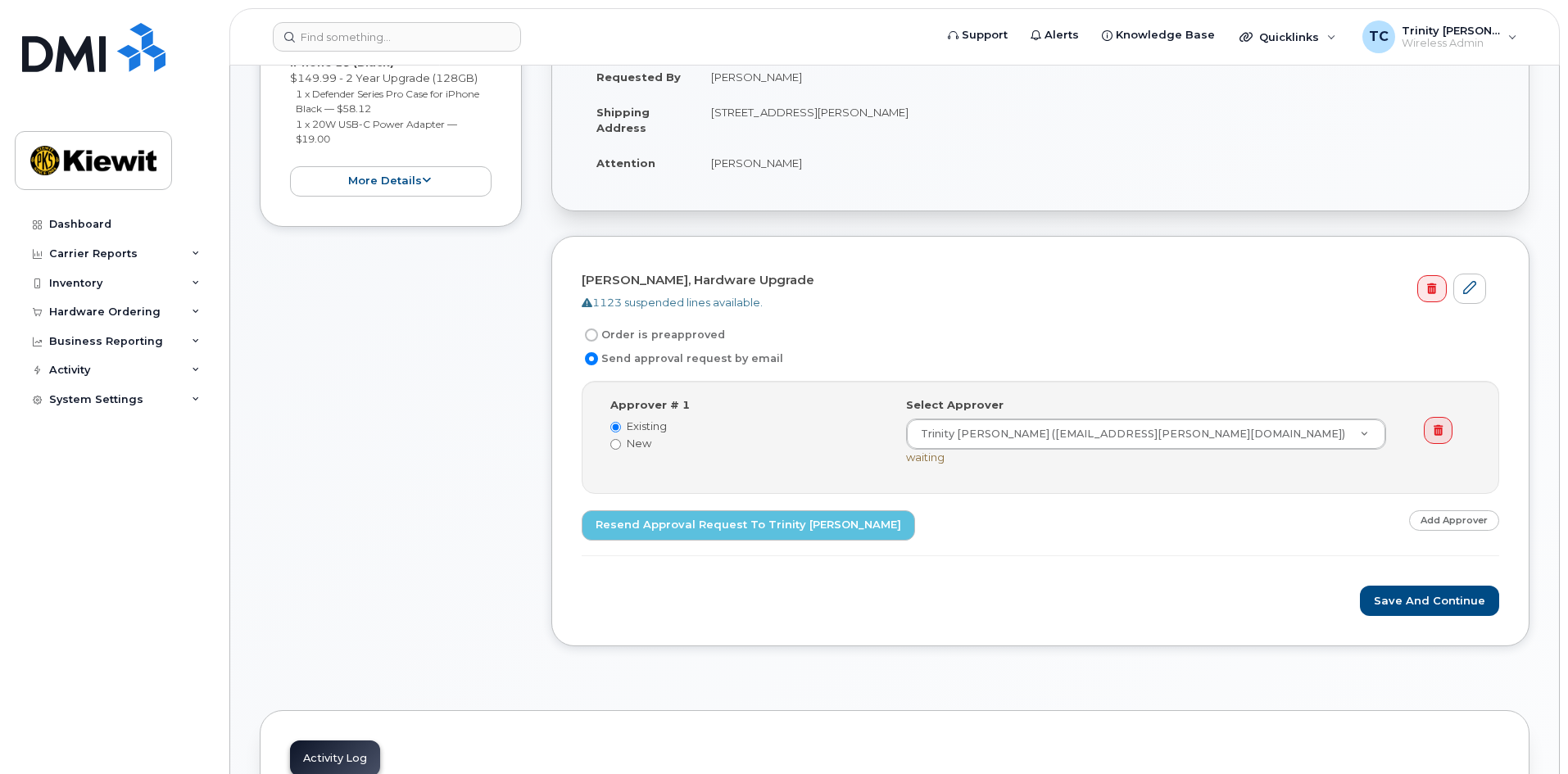
scroll to position [246, 0]
